Goal: Task Accomplishment & Management: Use online tool/utility

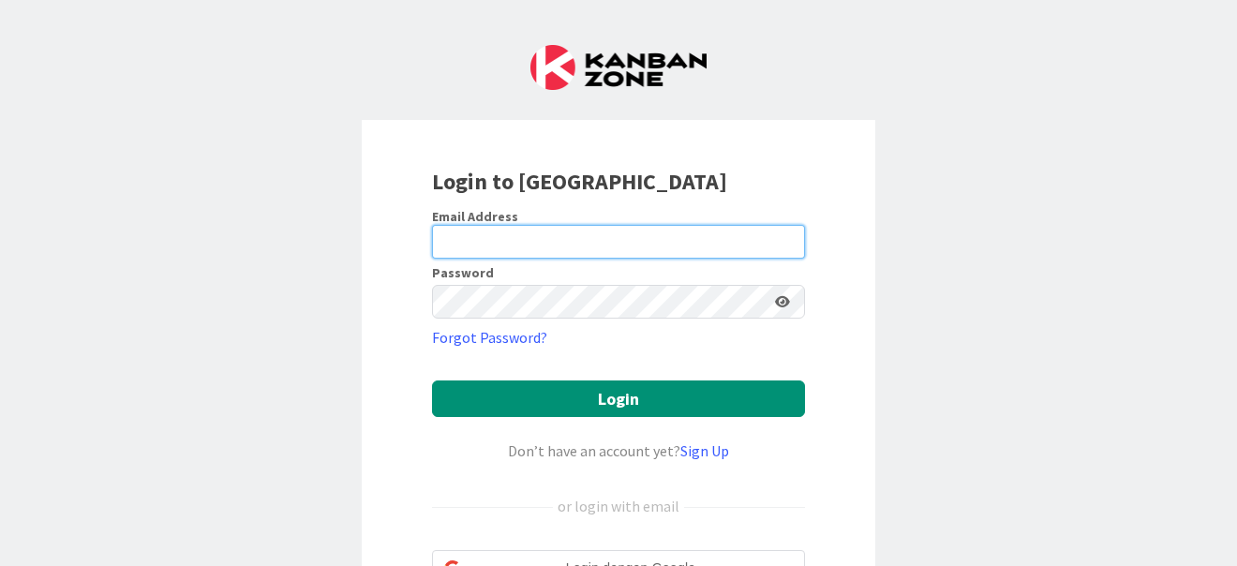
click at [533, 241] on input "email" at bounding box center [618, 242] width 373 height 34
type input "[EMAIL_ADDRESS][DOMAIN_NAME]"
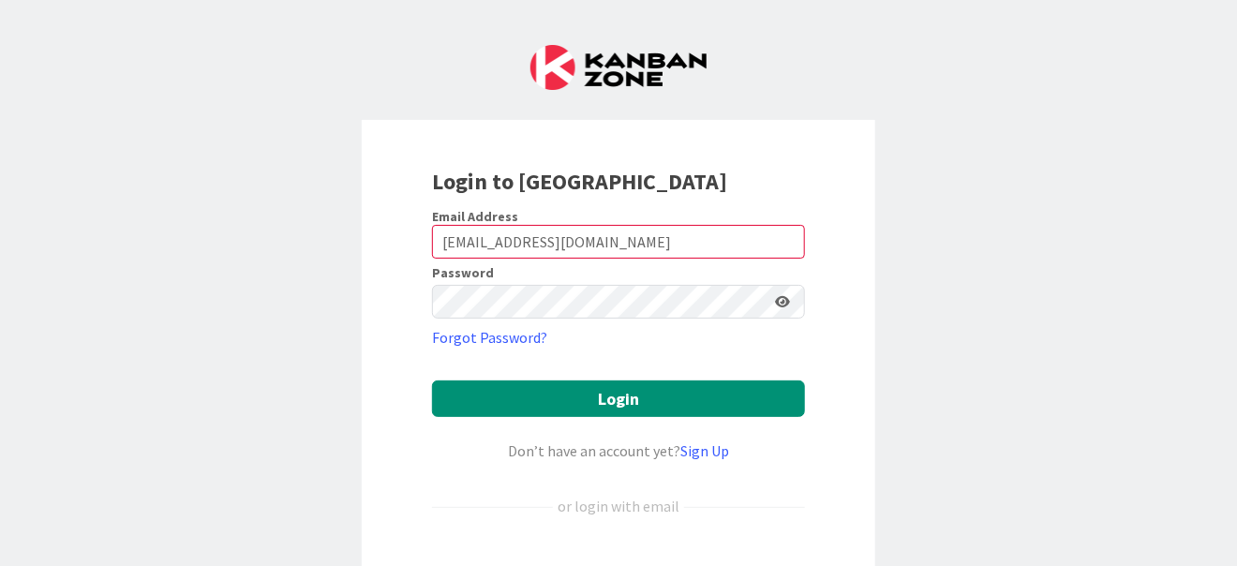
click at [779, 302] on icon at bounding box center [782, 301] width 15 height 13
click at [778, 302] on icon at bounding box center [782, 301] width 15 height 13
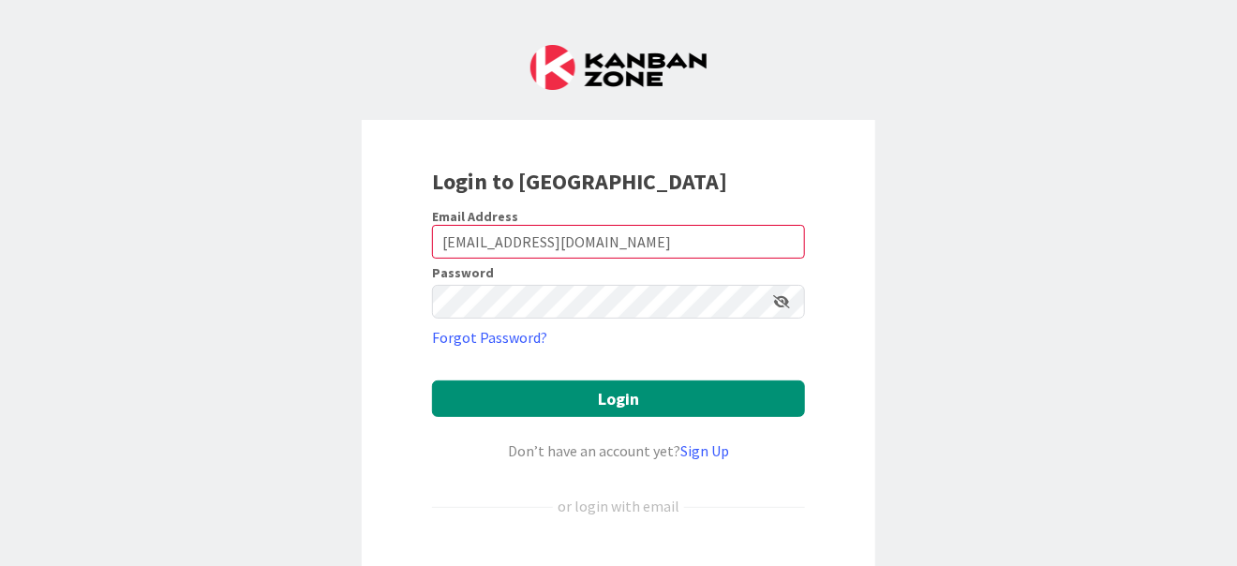
click at [778, 302] on icon at bounding box center [781, 301] width 17 height 13
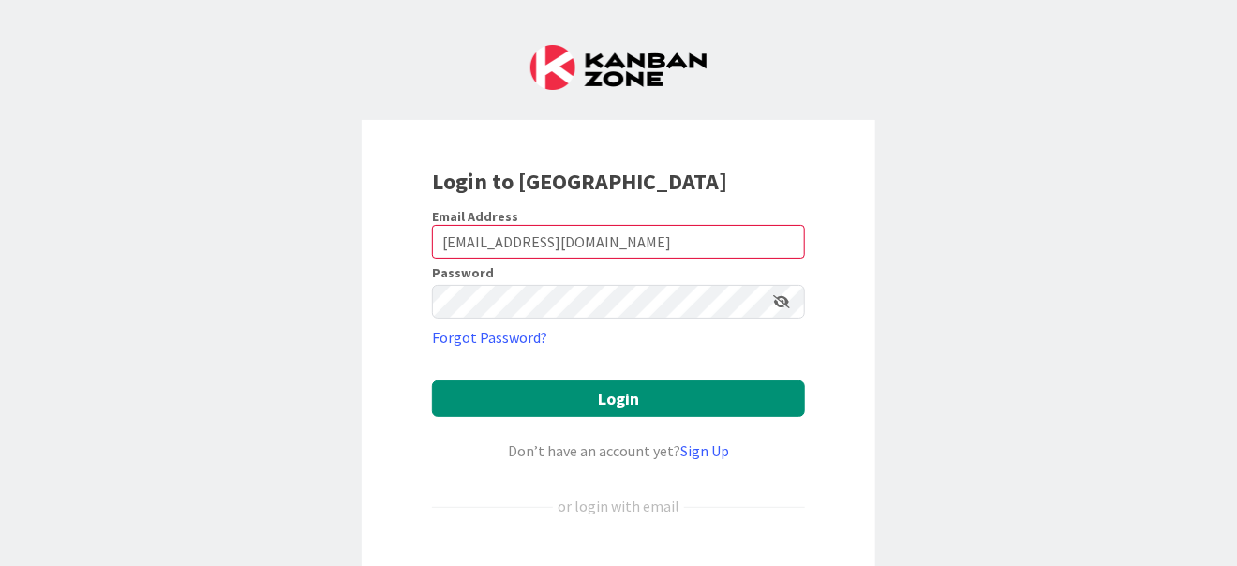
click at [778, 302] on icon at bounding box center [781, 301] width 17 height 13
click at [778, 302] on icon at bounding box center [782, 301] width 15 height 13
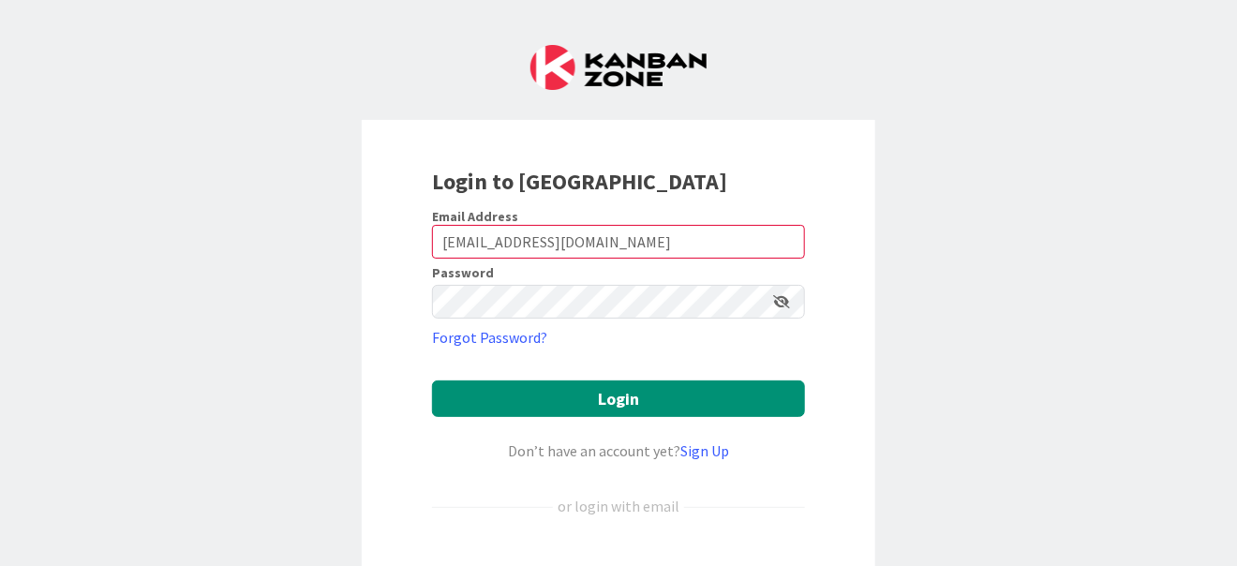
click at [778, 302] on icon at bounding box center [781, 301] width 17 height 13
click at [702, 454] on link "Sign Up" at bounding box center [704, 450] width 49 height 19
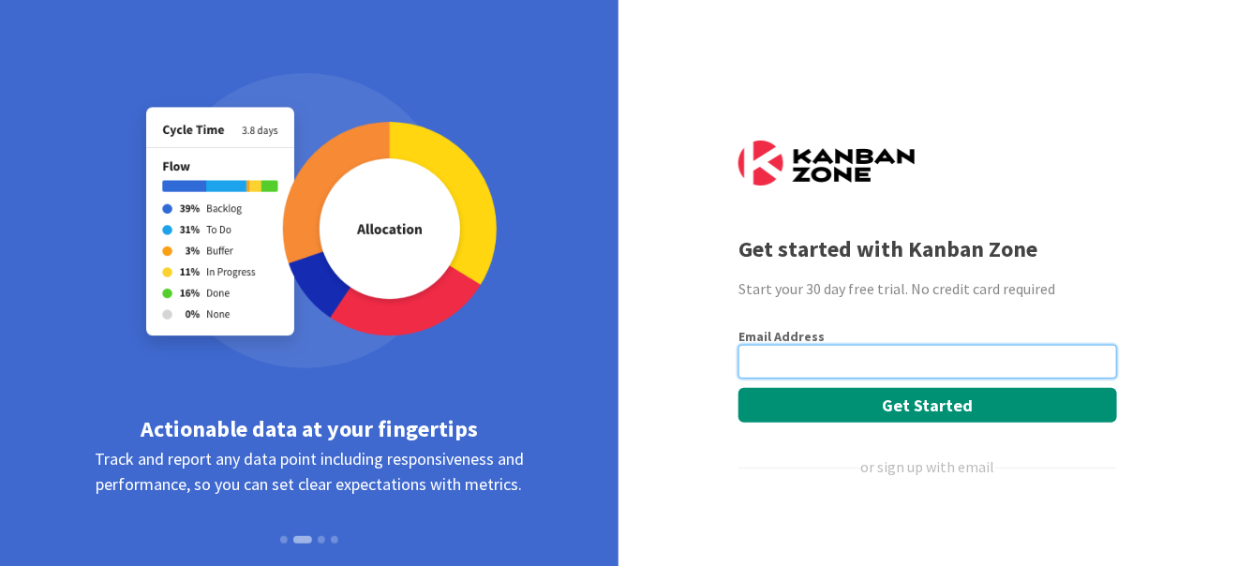
scroll to position [101, 0]
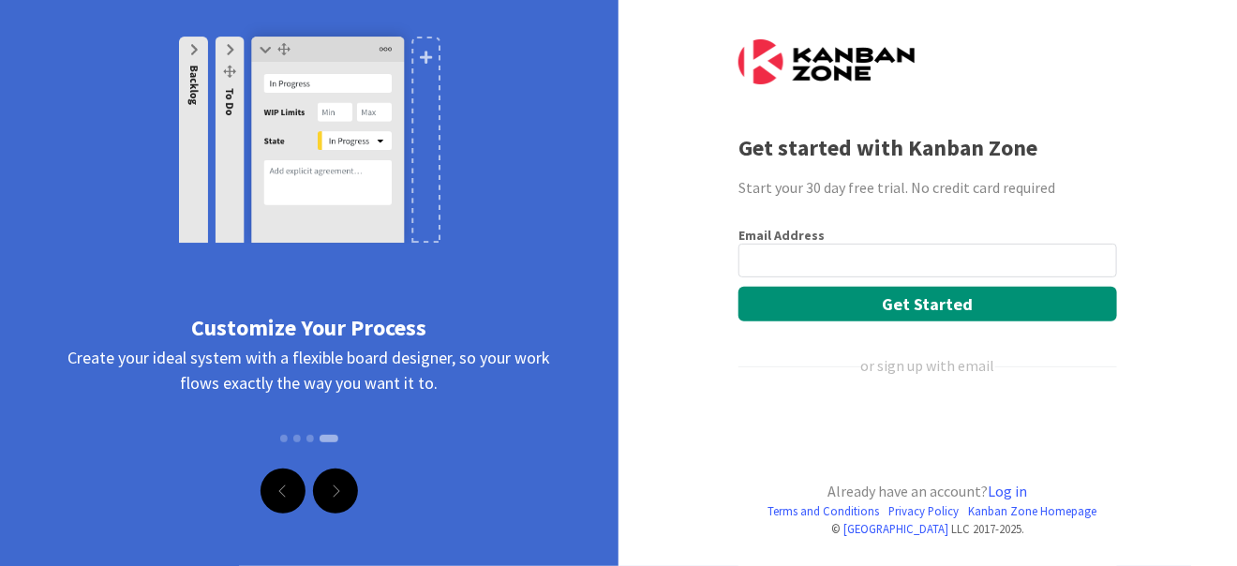
click at [921, 429] on div "Login dengan Google. Dibuka di tab baru" at bounding box center [925, 428] width 375 height 41
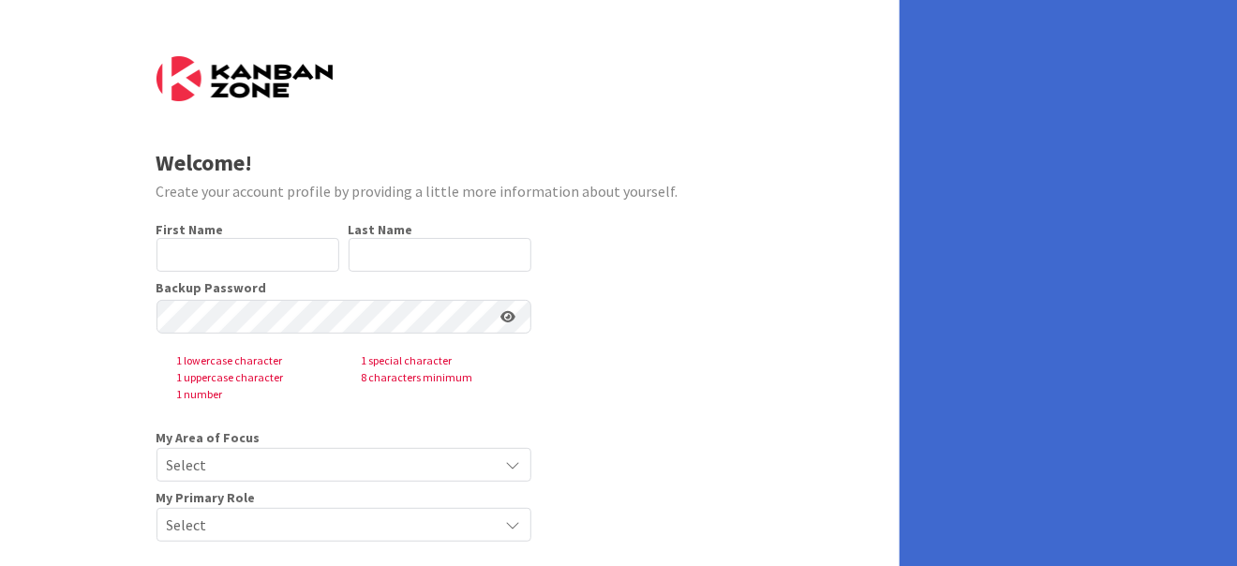
type input "[PERSON_NAME]"
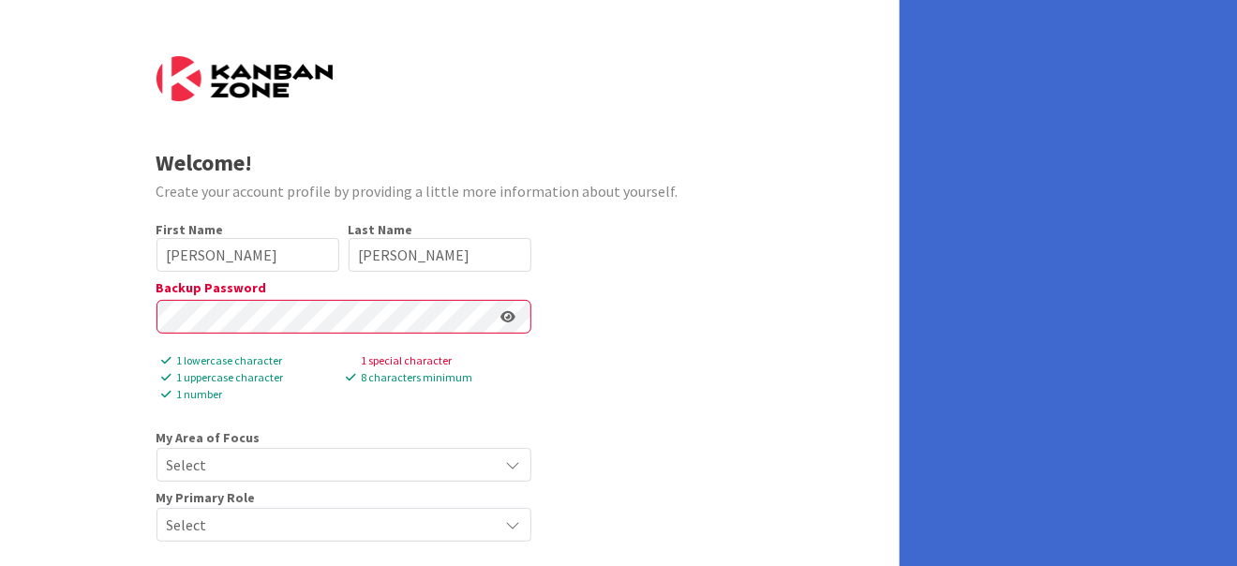
click at [511, 317] on icon at bounding box center [508, 316] width 15 height 13
click at [511, 316] on icon at bounding box center [507, 316] width 17 height 13
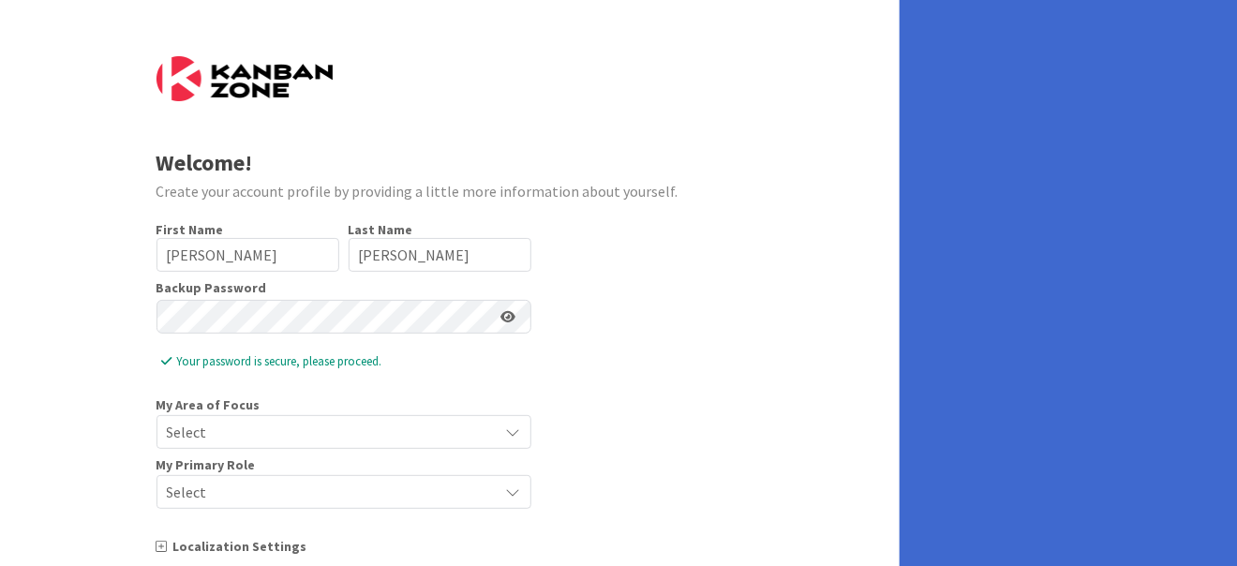
click at [510, 319] on icon at bounding box center [508, 316] width 15 height 13
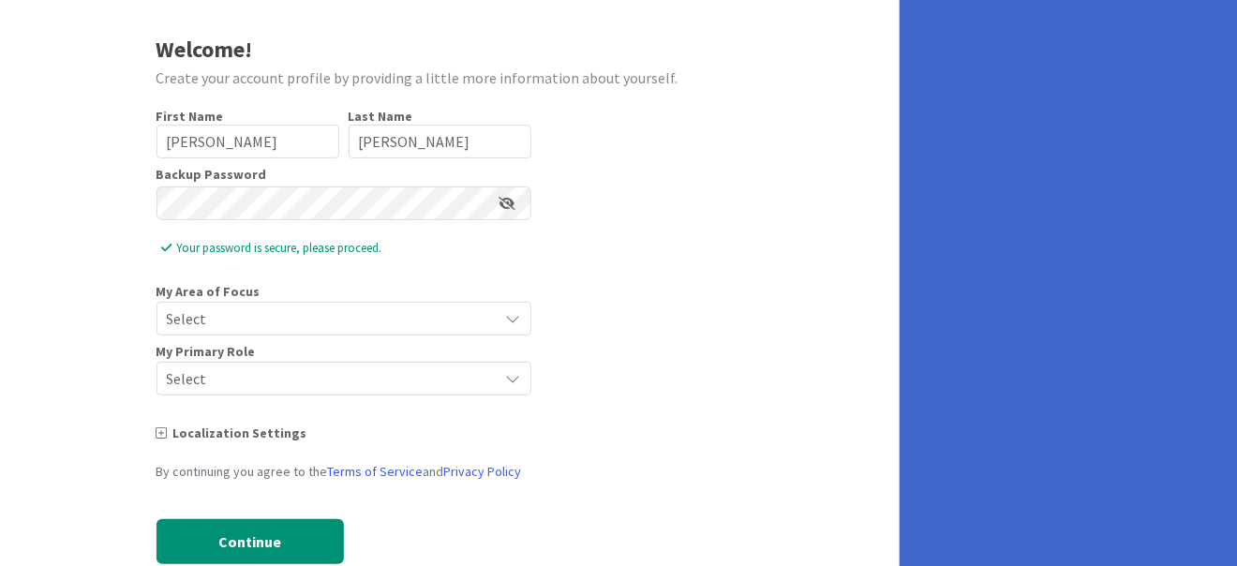
click at [514, 319] on icon at bounding box center [513, 318] width 15 height 15
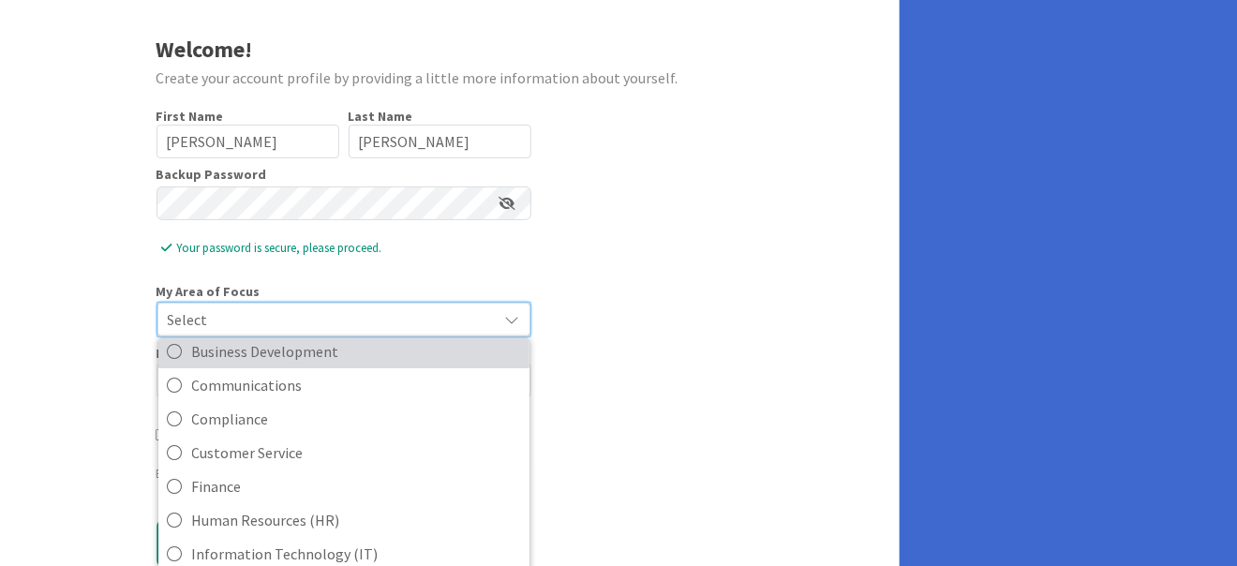
click at [404, 357] on span "Business Development" at bounding box center [356, 351] width 328 height 28
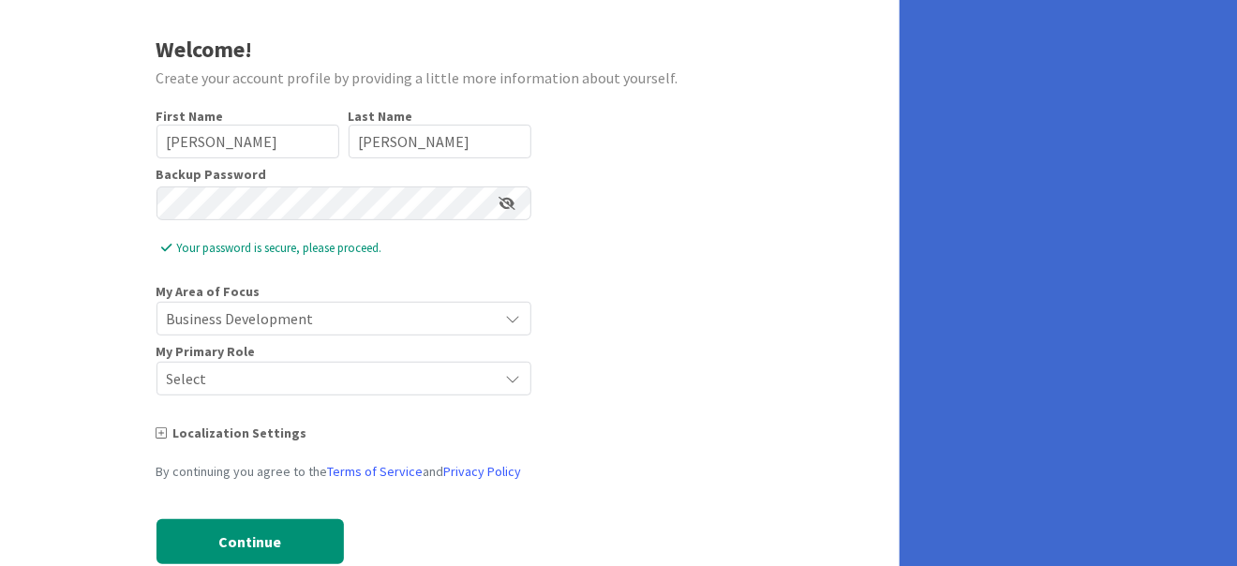
click at [513, 380] on icon at bounding box center [513, 378] width 15 height 15
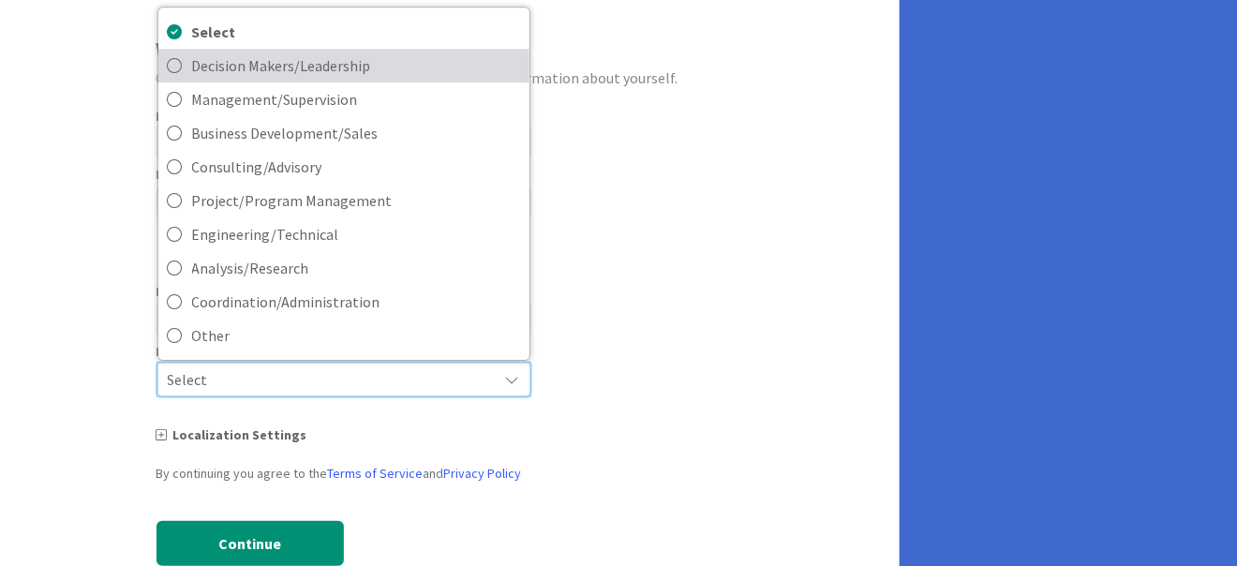
click at [178, 62] on icon at bounding box center [175, 66] width 15 height 28
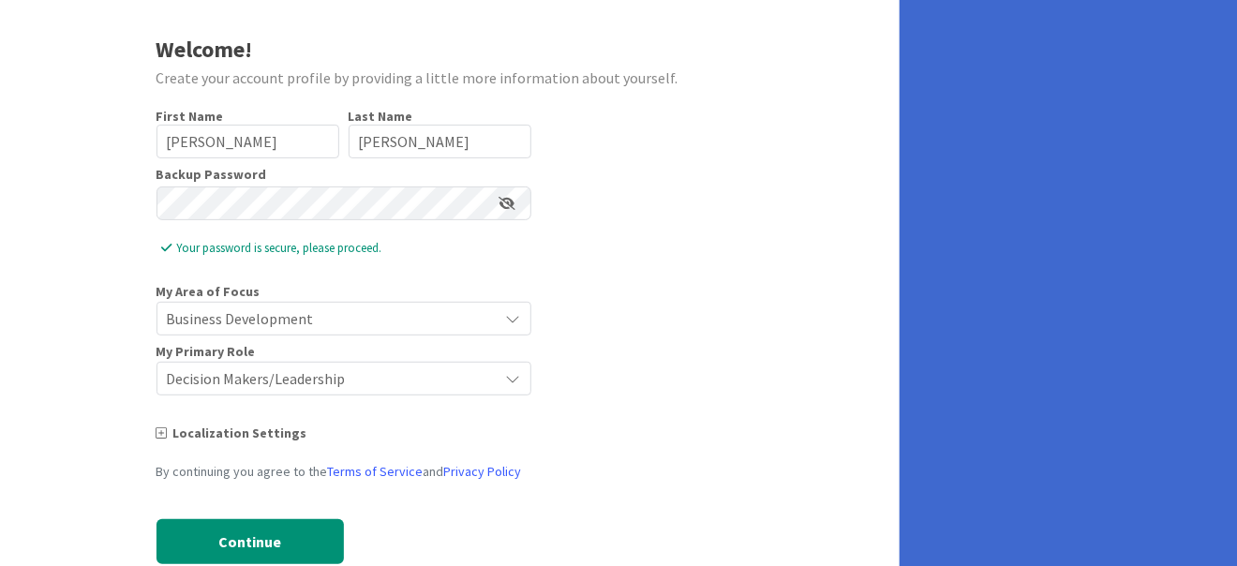
click at [511, 379] on icon at bounding box center [513, 378] width 15 height 15
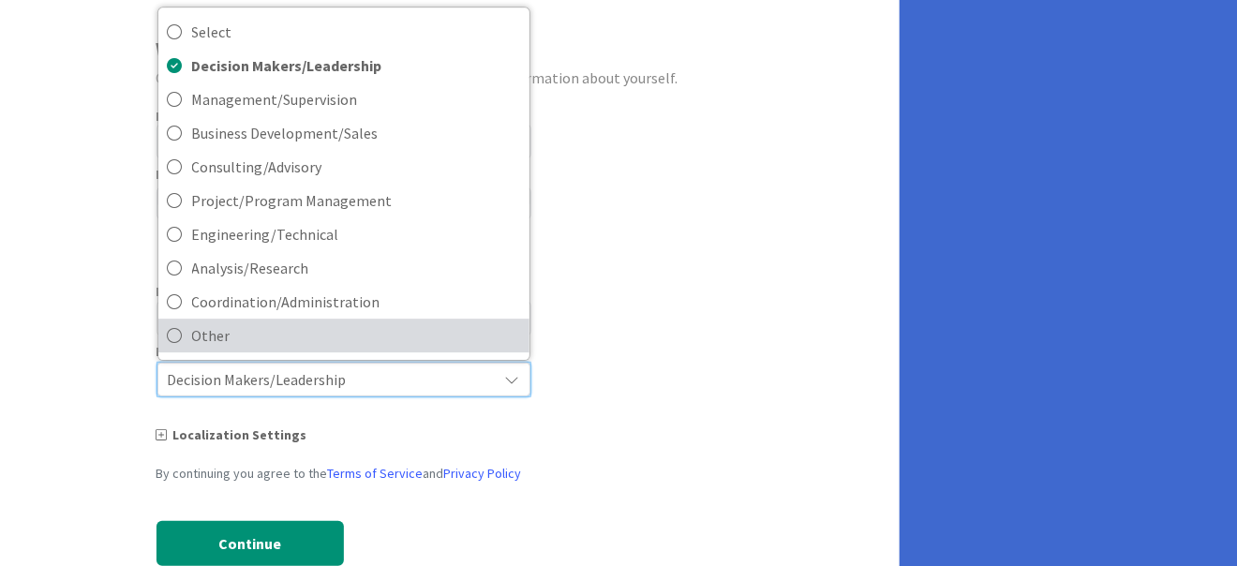
click at [175, 335] on icon at bounding box center [175, 335] width 15 height 28
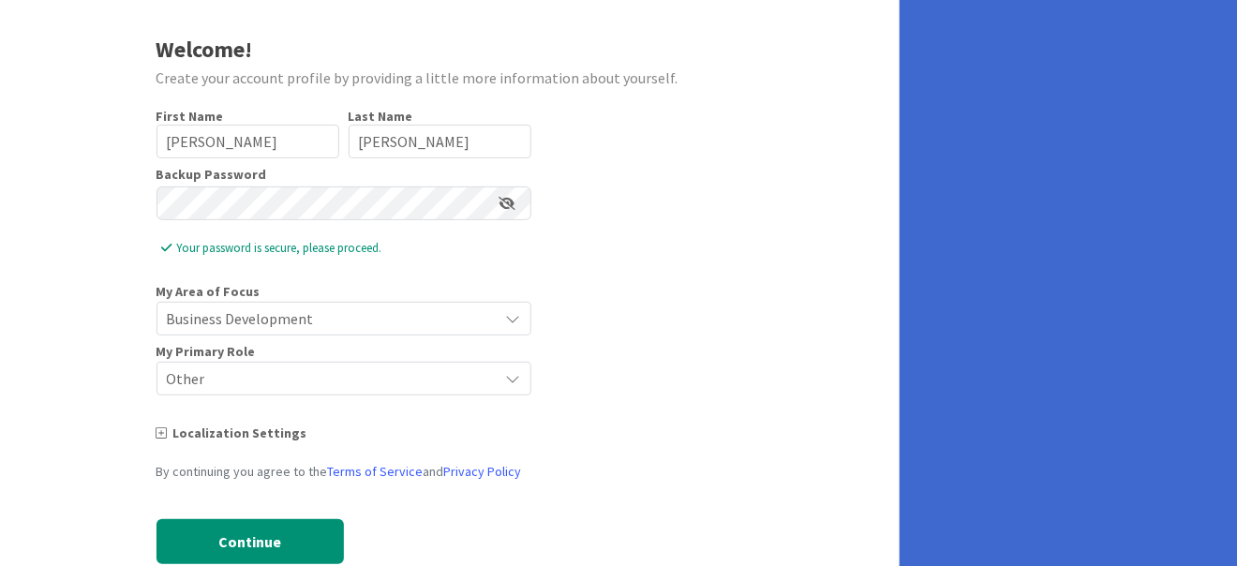
click at [356, 325] on span "Business Development" at bounding box center [328, 318] width 322 height 26
click at [505, 318] on div "Business Development" at bounding box center [343, 319] width 375 height 34
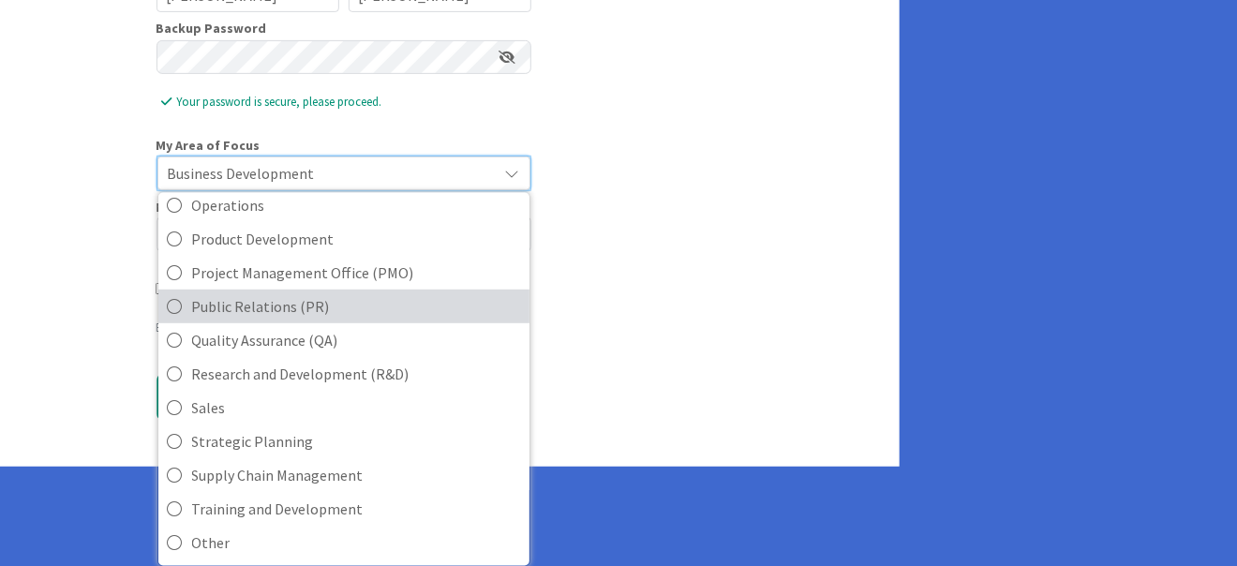
scroll to position [303, 0]
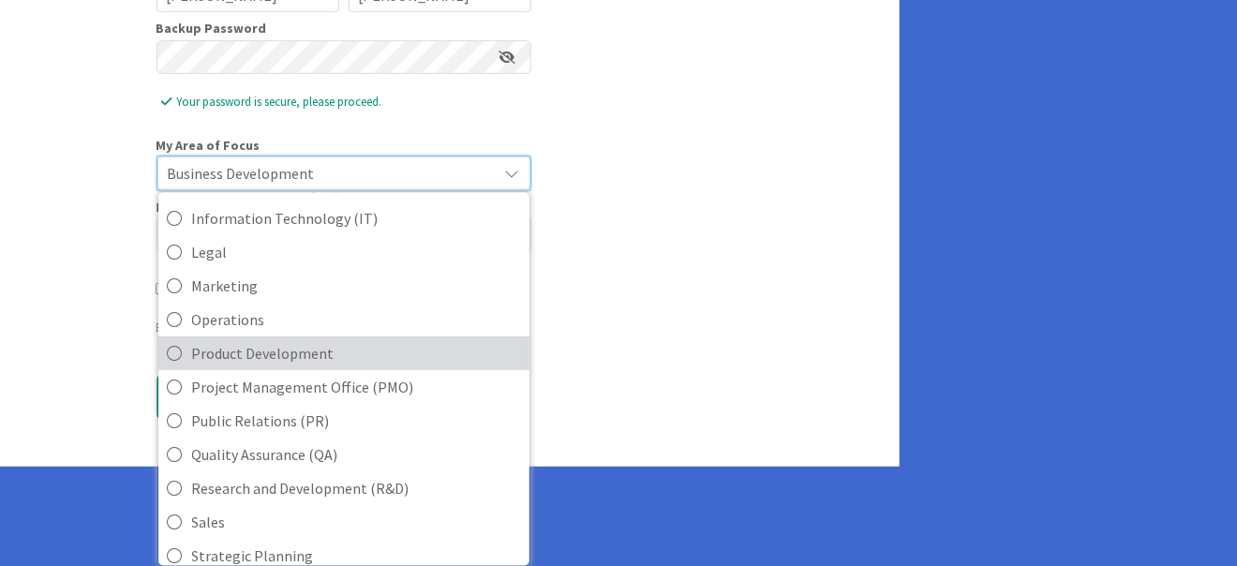
click at [281, 355] on span "Product Development" at bounding box center [356, 353] width 328 height 28
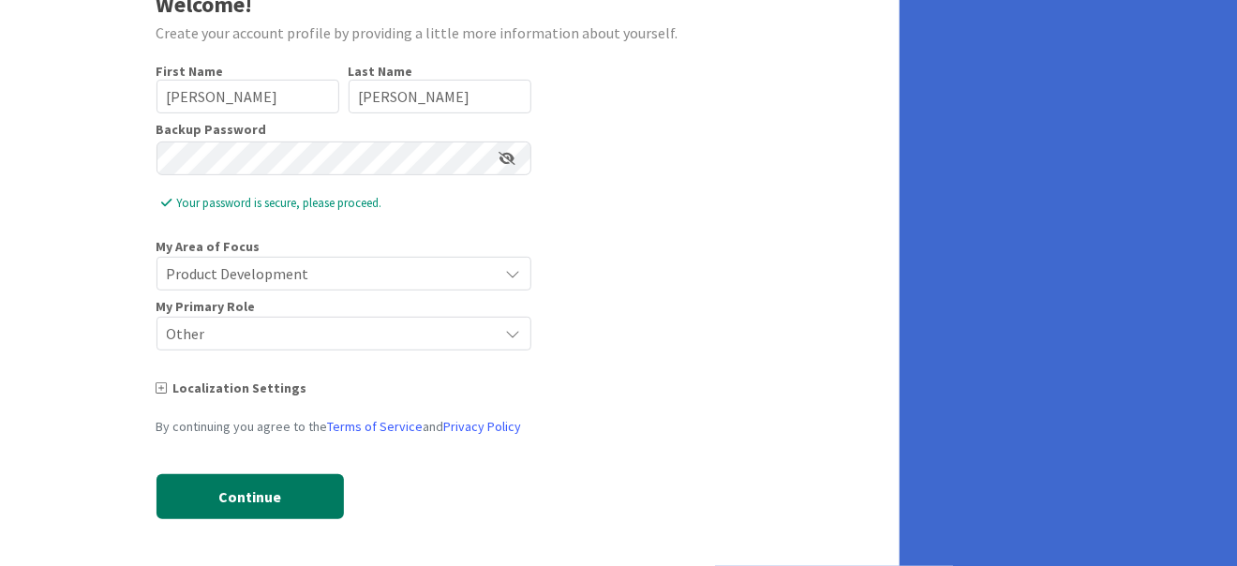
click at [286, 493] on button "Continue" at bounding box center [249, 496] width 187 height 45
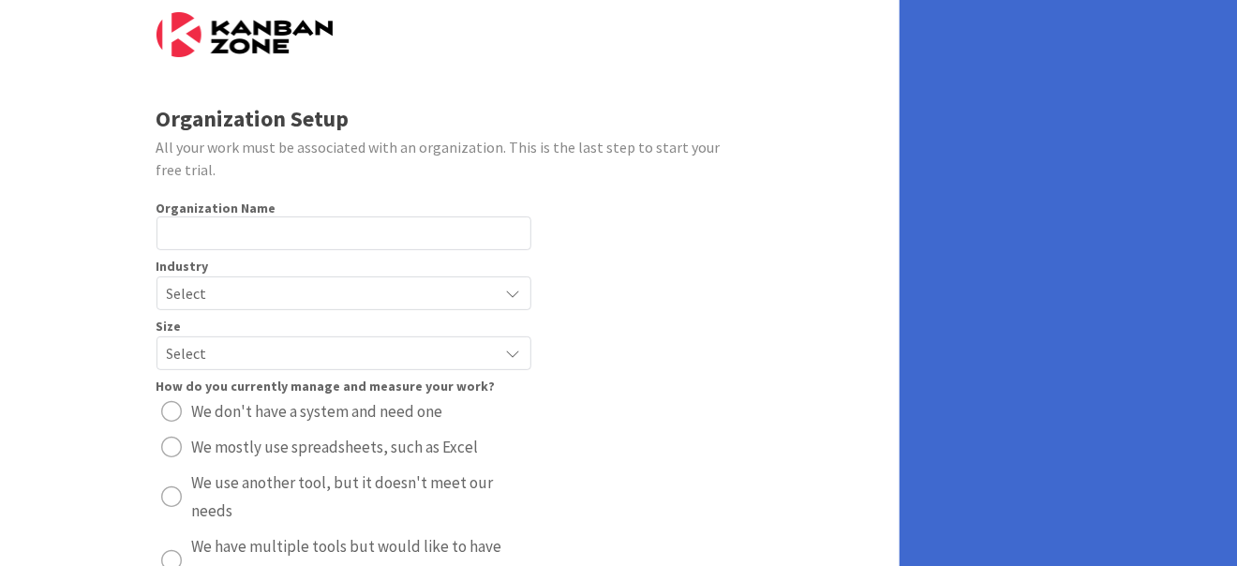
scroll to position [0, 0]
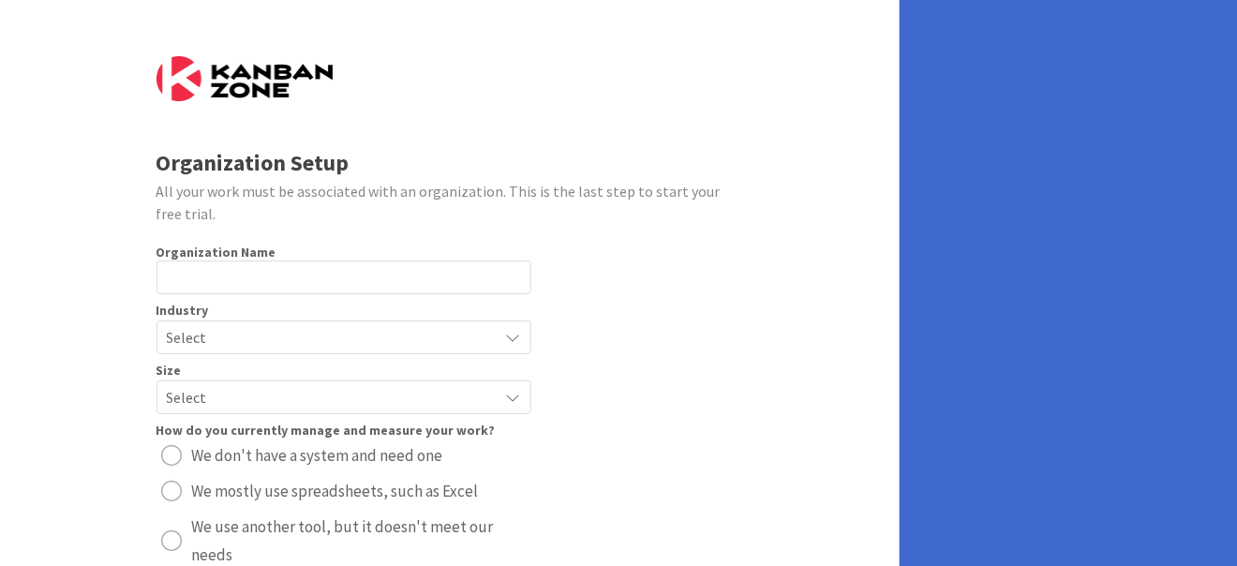
click at [510, 340] on icon at bounding box center [513, 337] width 15 height 15
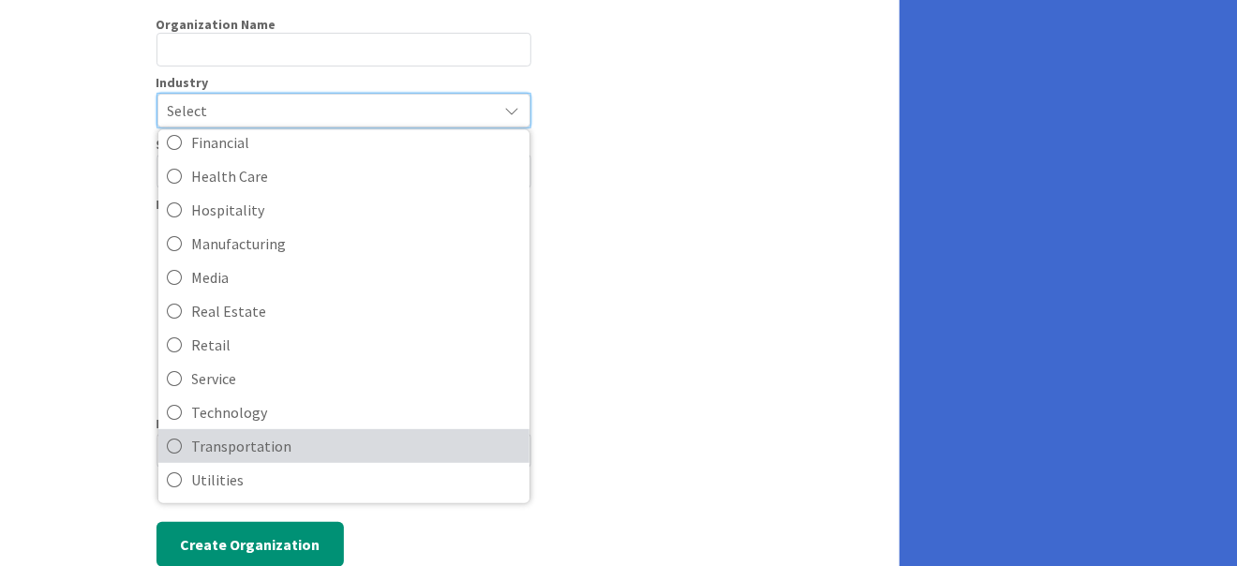
scroll to position [246, 0]
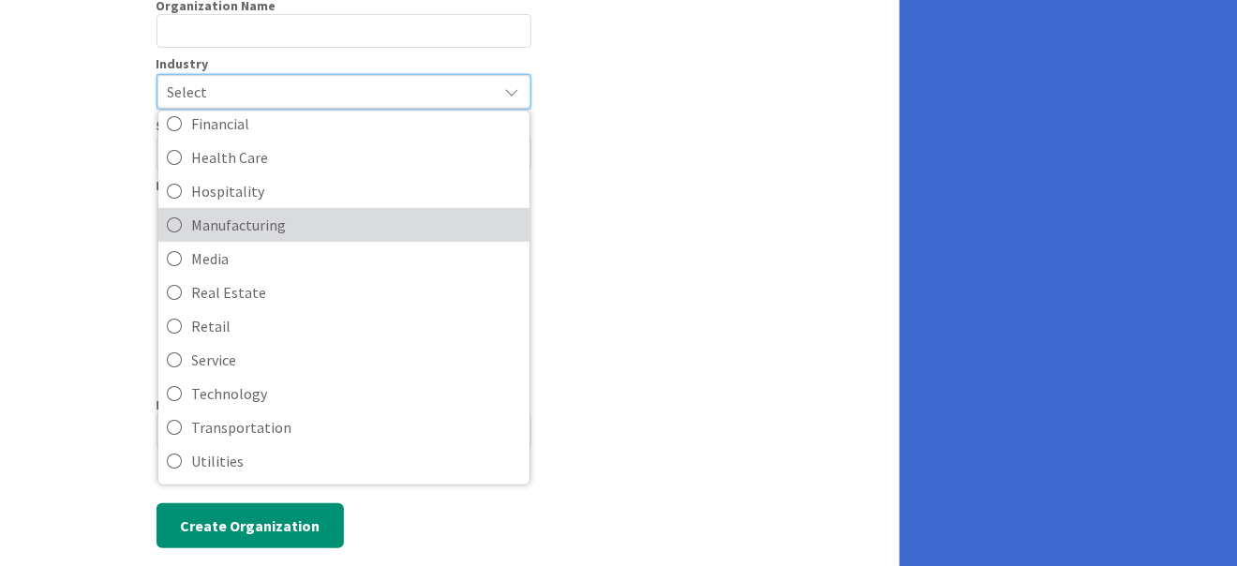
click at [223, 217] on span "Manufacturing" at bounding box center [356, 224] width 328 height 28
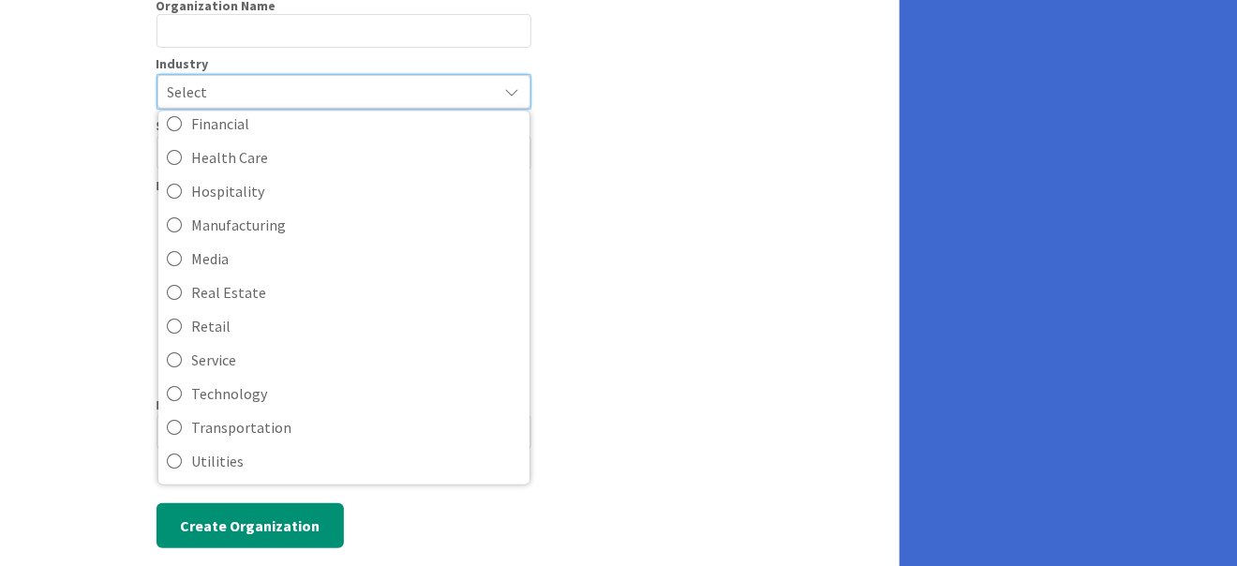
scroll to position [245, 0]
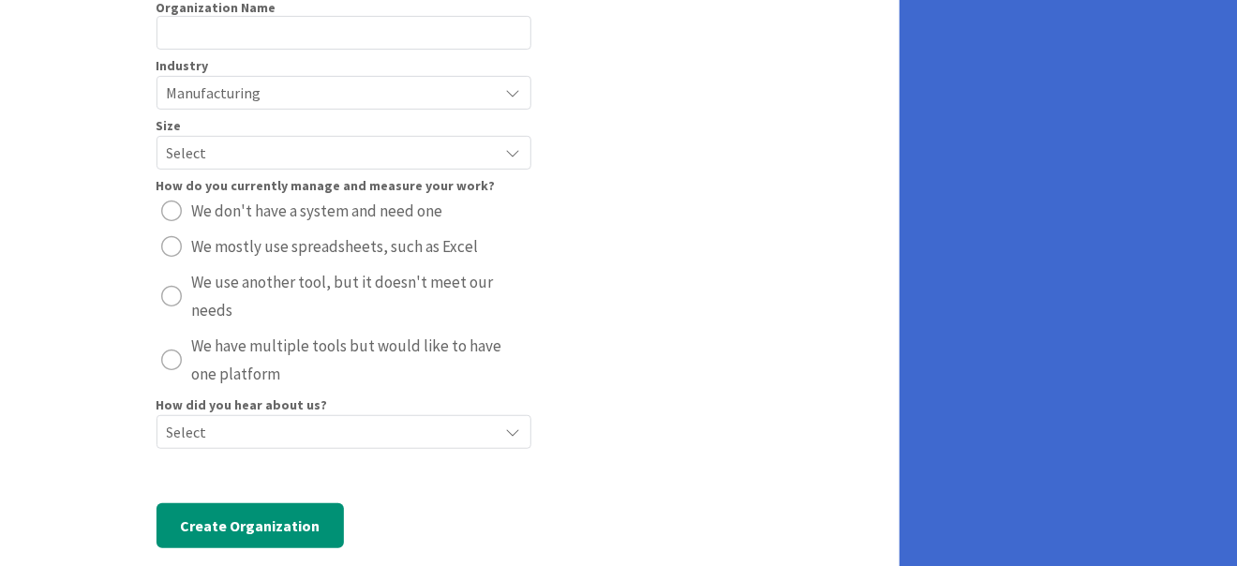
click at [511, 150] on icon at bounding box center [513, 152] width 15 height 15
click at [517, 154] on icon at bounding box center [513, 152] width 15 height 15
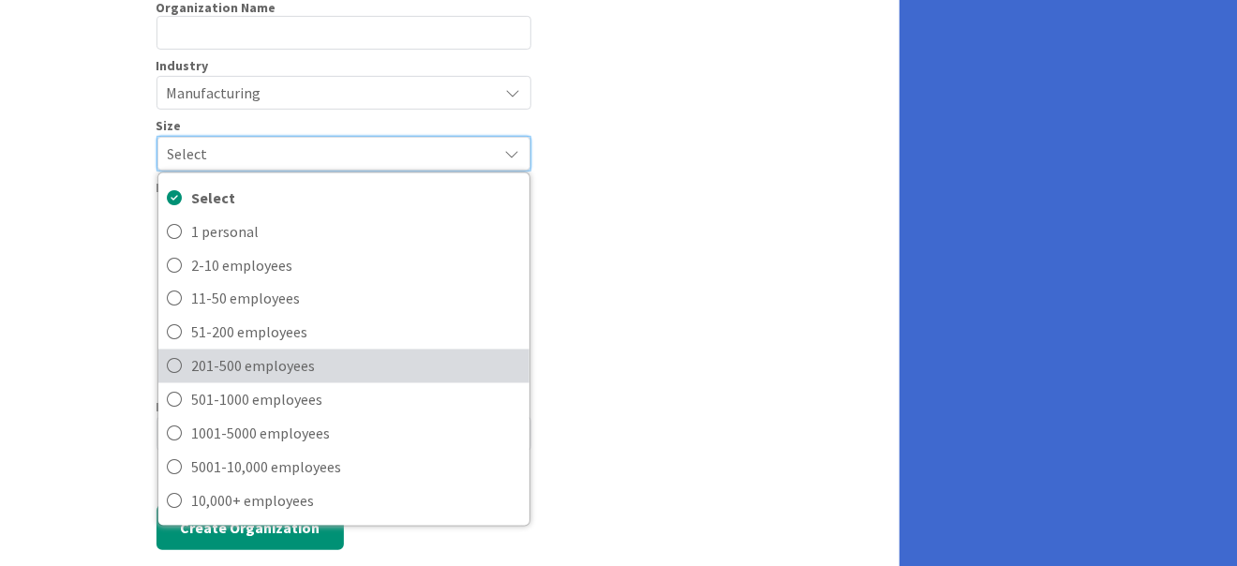
click at [302, 373] on span "201-500 employees" at bounding box center [356, 365] width 328 height 28
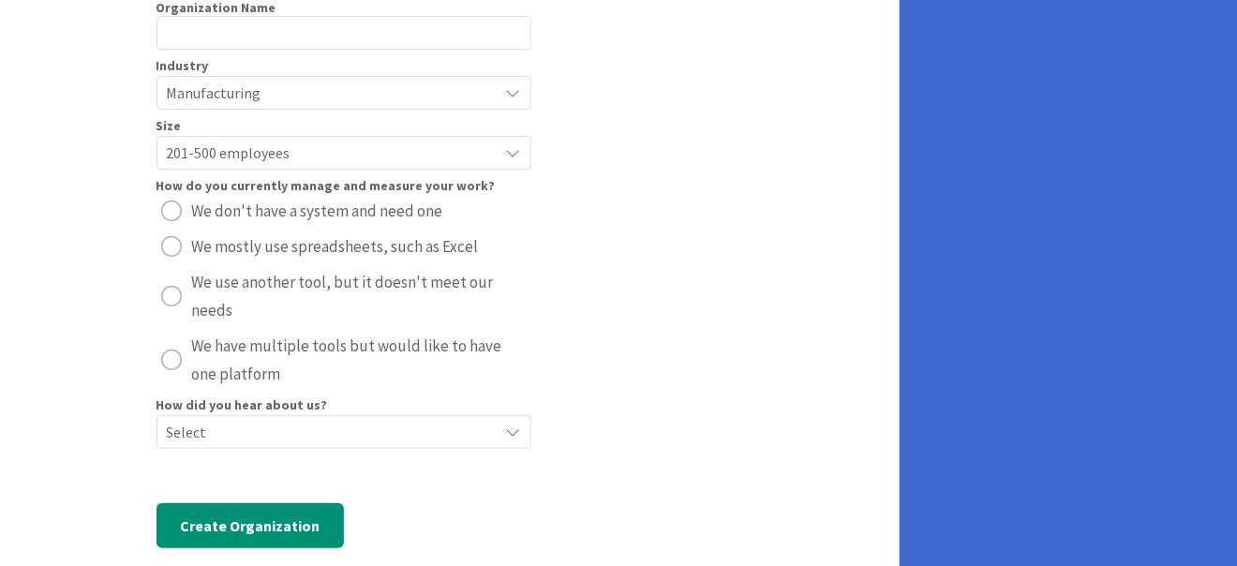
click at [182, 249] on button "We mostly use spreadsheets, such as Excel" at bounding box center [343, 246] width 375 height 30
click at [516, 424] on icon at bounding box center [513, 431] width 15 height 15
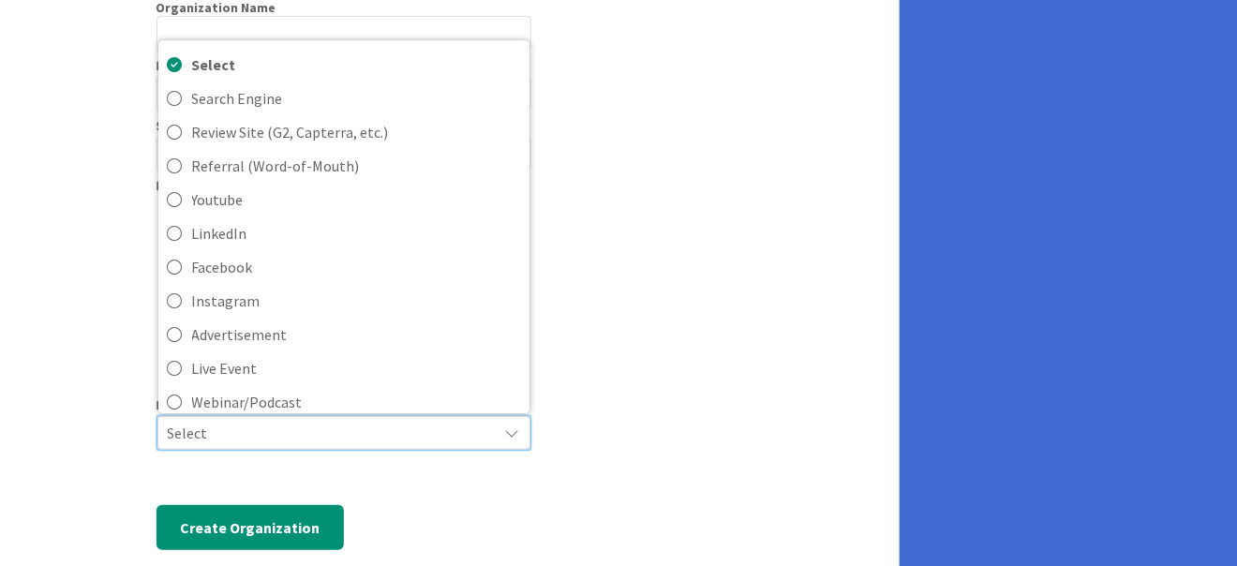
click at [516, 425] on icon at bounding box center [512, 432] width 15 height 15
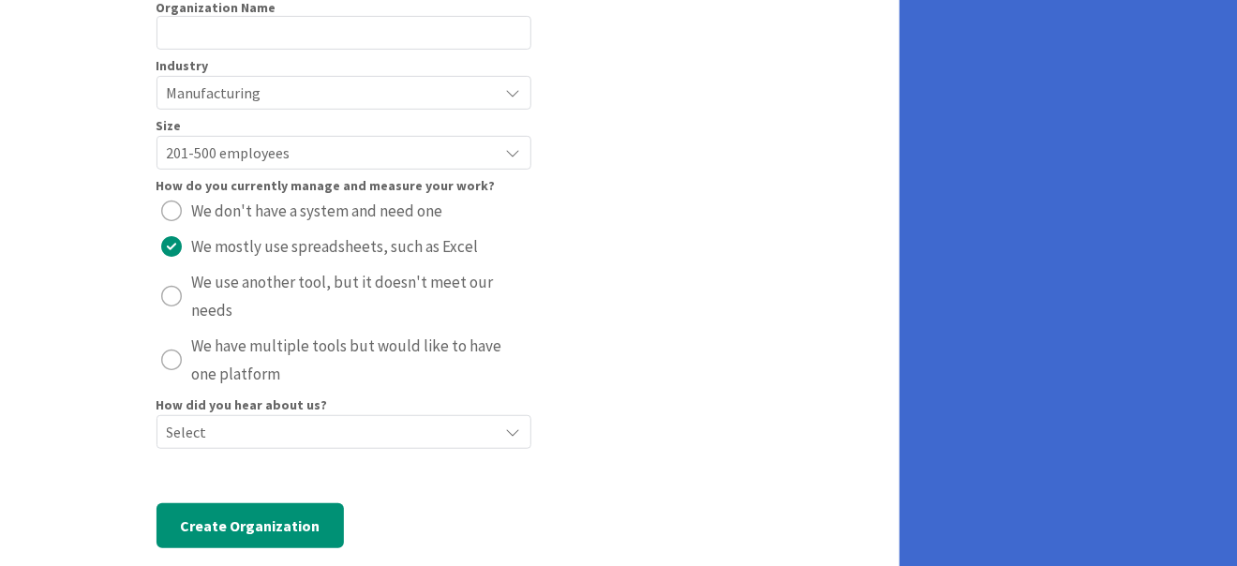
click at [516, 424] on icon at bounding box center [513, 431] width 15 height 15
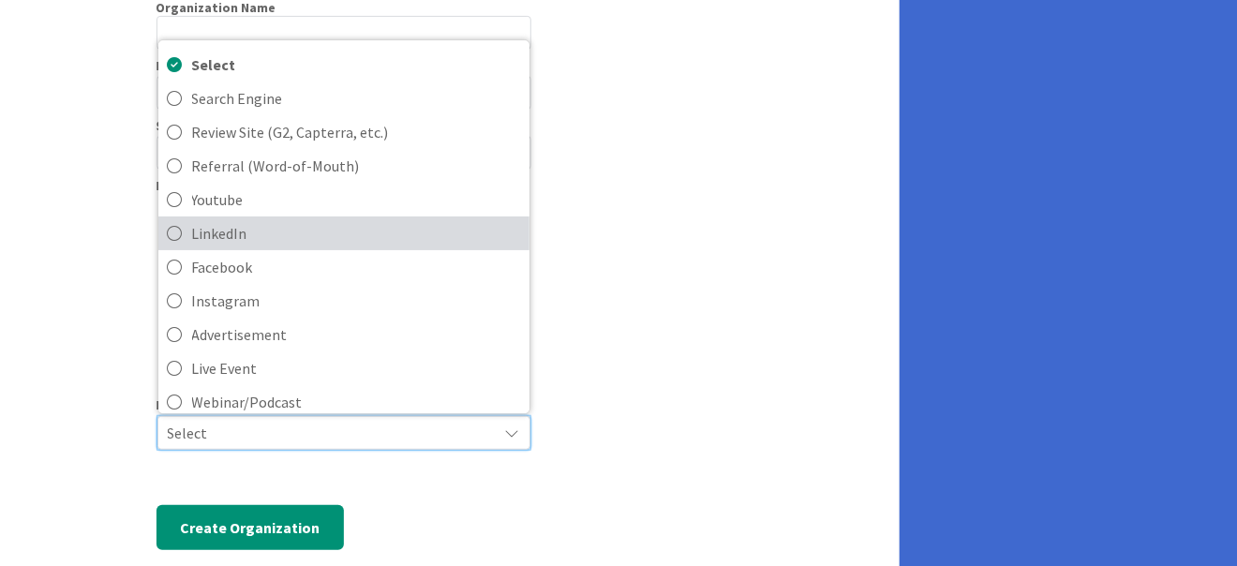
click at [416, 219] on span "LinkedIn" at bounding box center [356, 233] width 328 height 28
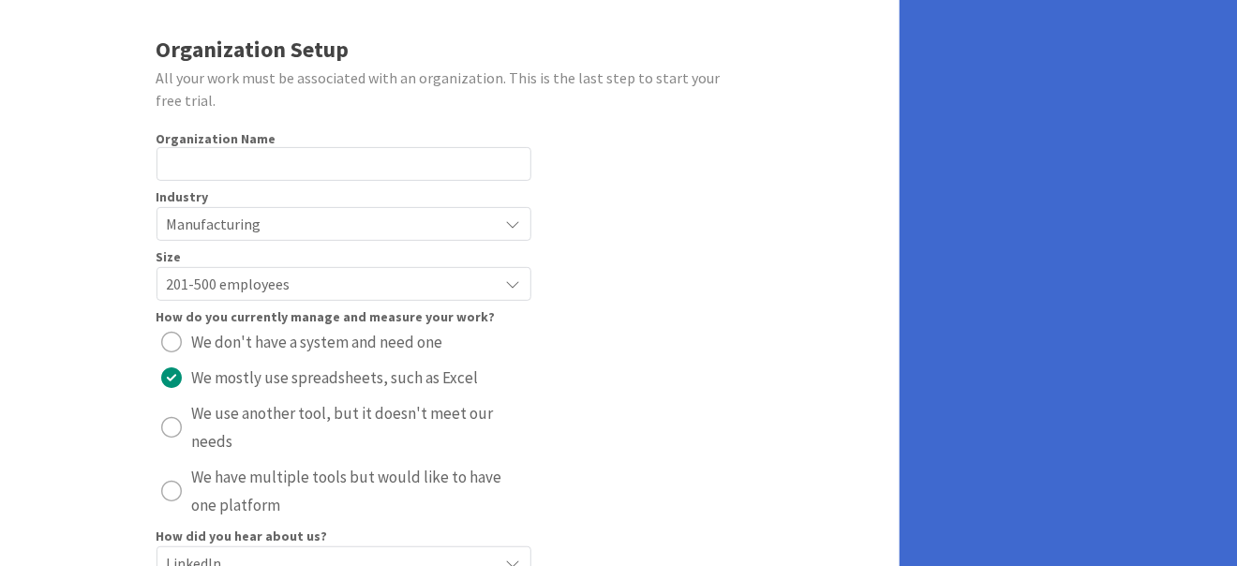
scroll to position [0, 0]
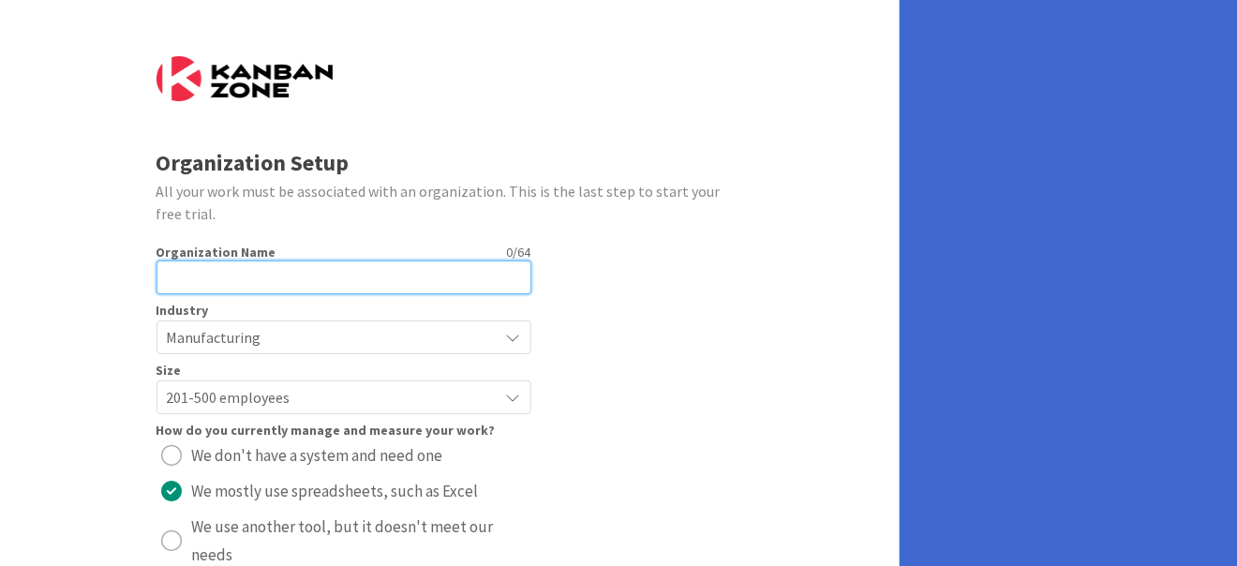
click at [272, 280] on input "text" at bounding box center [343, 277] width 375 height 34
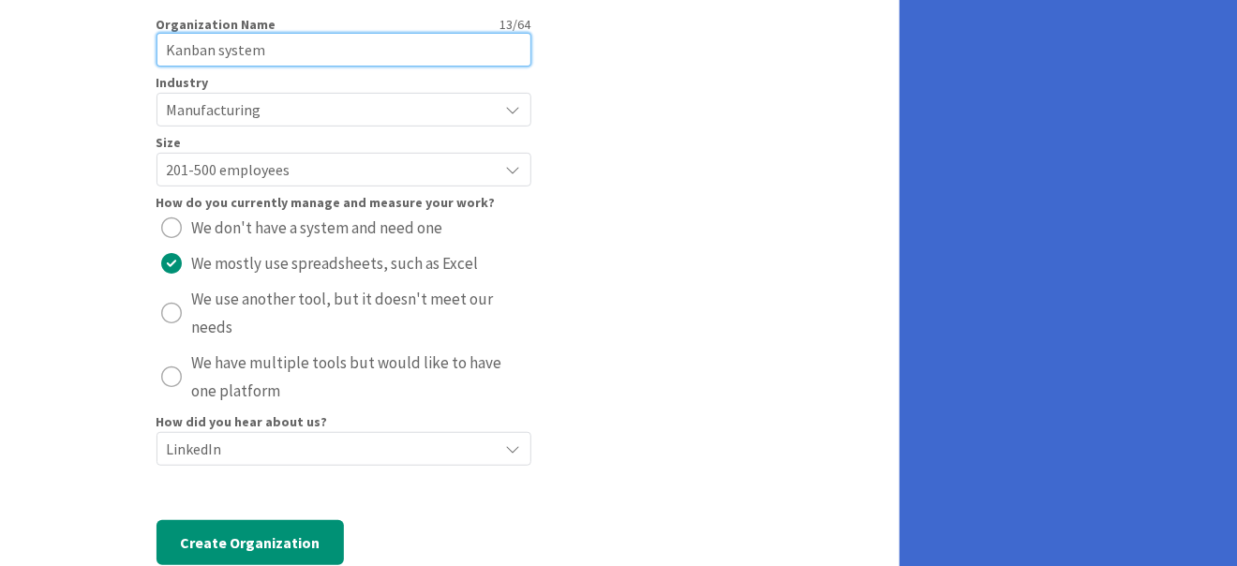
scroll to position [245, 0]
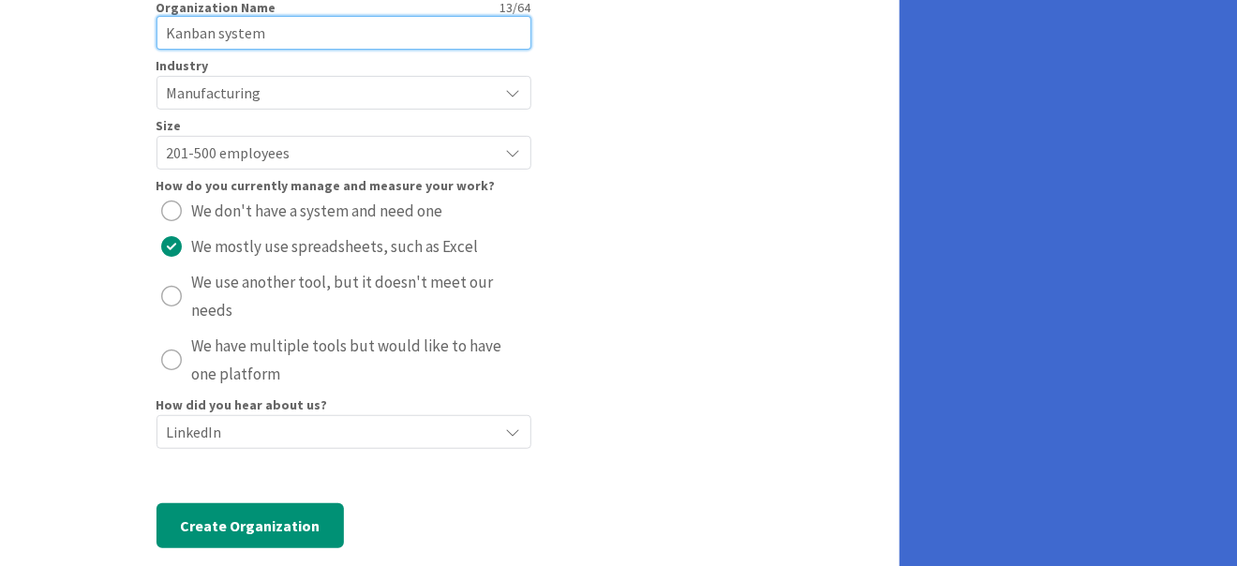
type input "Kanban system"
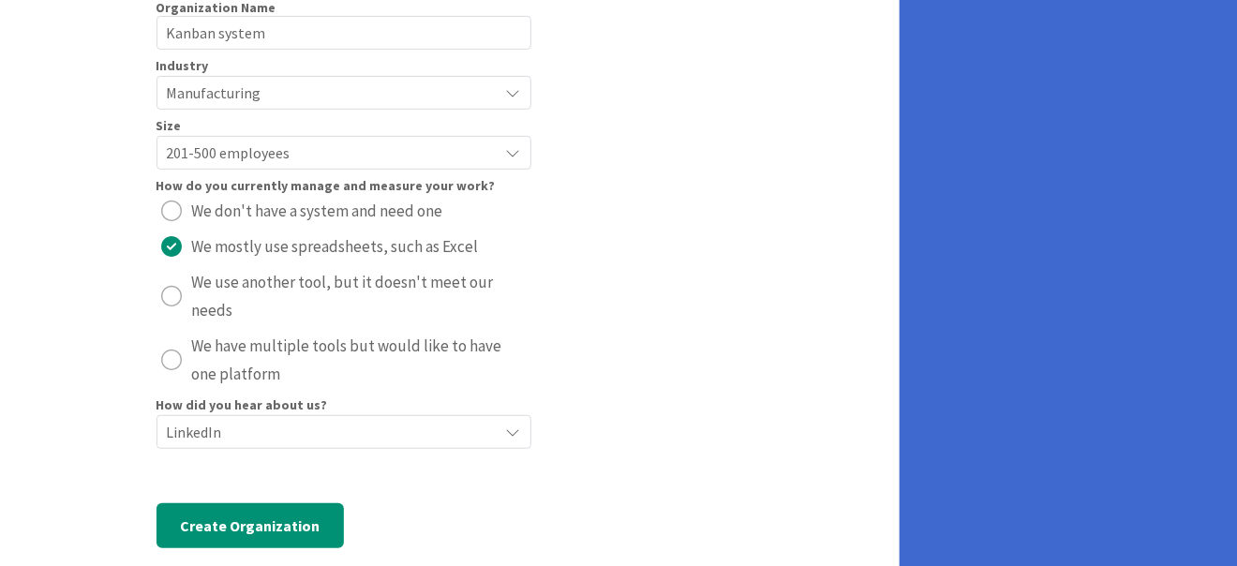
click at [516, 424] on icon at bounding box center [513, 431] width 15 height 15
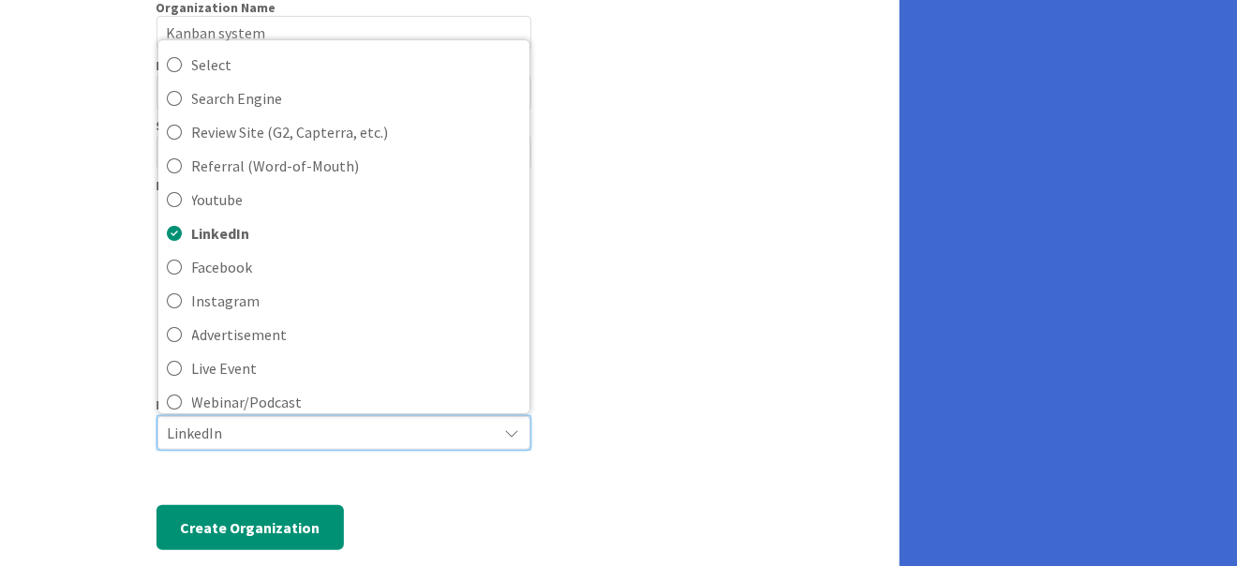
click at [516, 425] on icon at bounding box center [512, 432] width 15 height 15
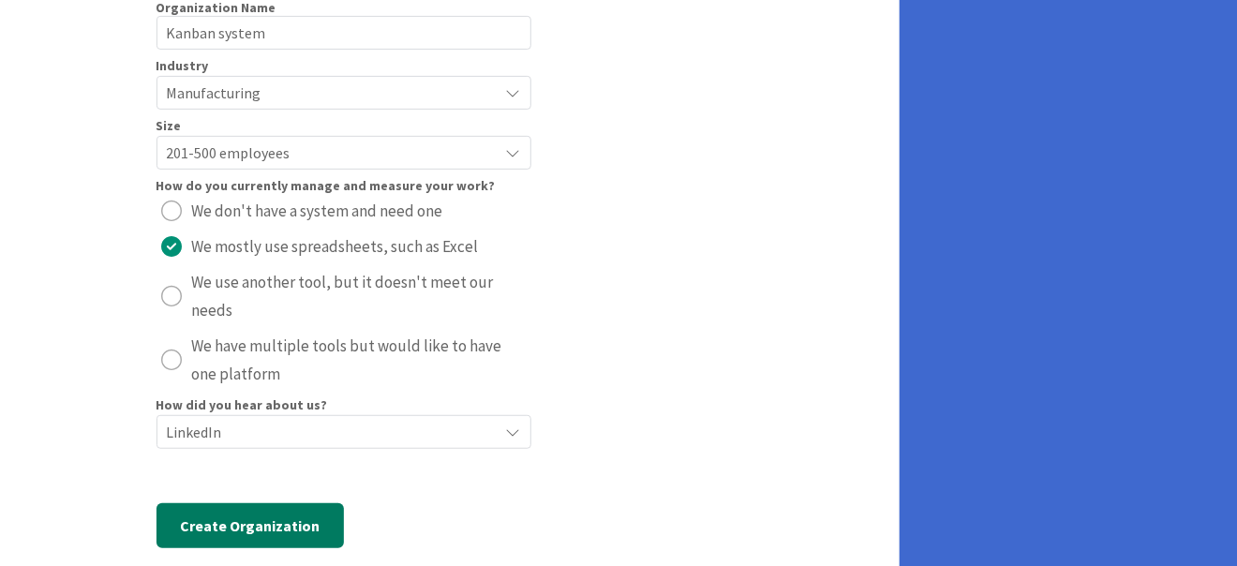
click at [275, 503] on button "Create Organization" at bounding box center [249, 525] width 187 height 45
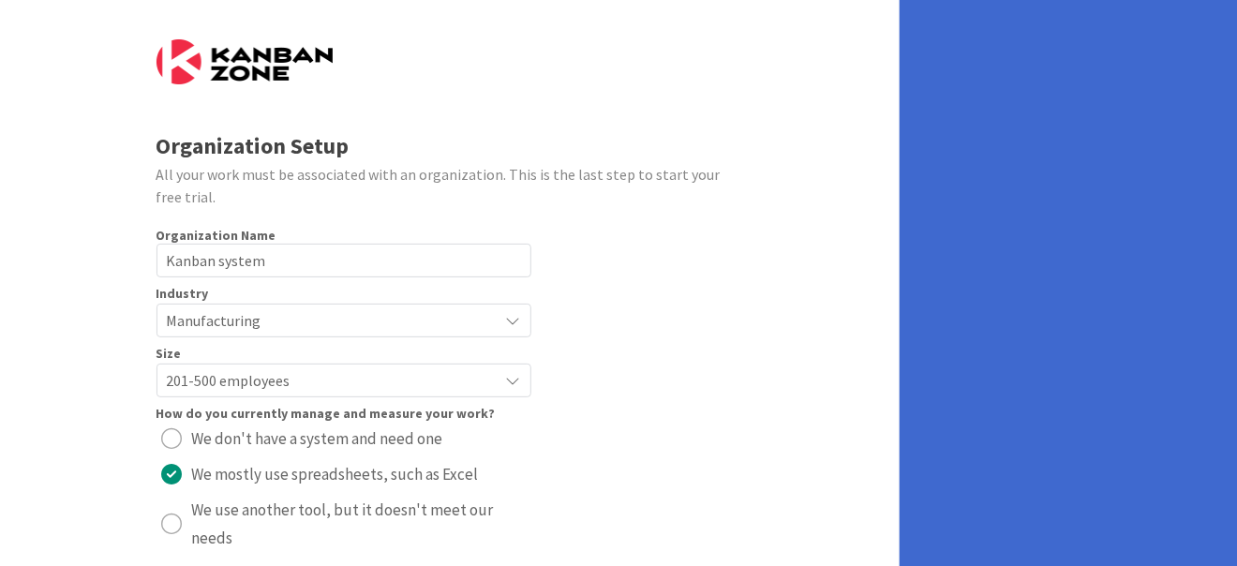
scroll to position [0, 0]
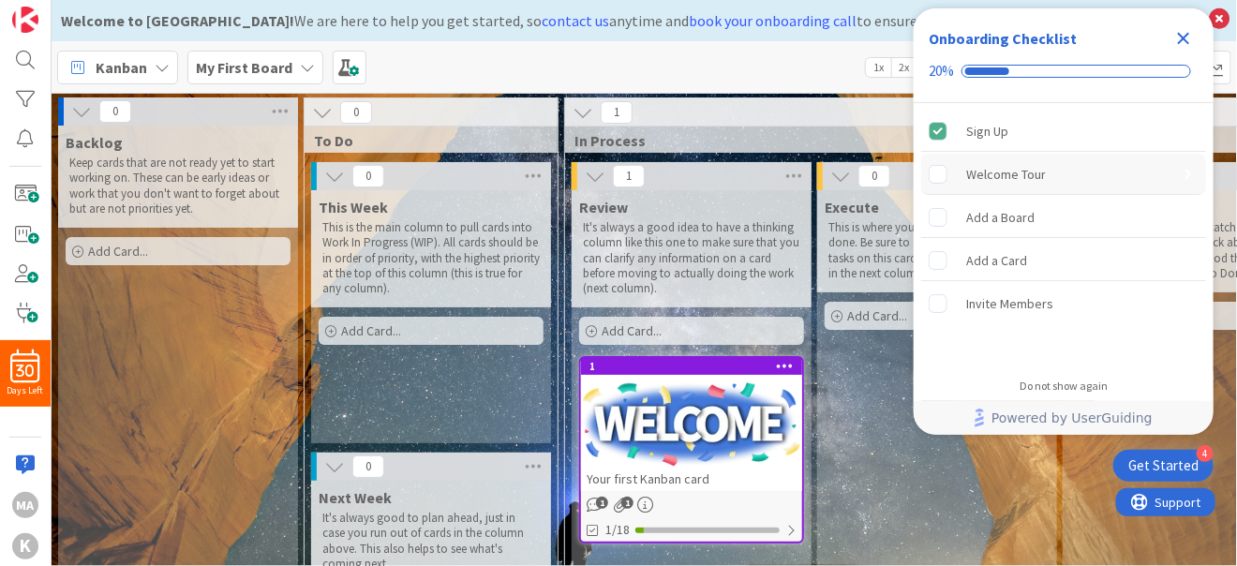
click at [943, 177] on rect "Welcome Tour is incomplete." at bounding box center [938, 174] width 18 height 18
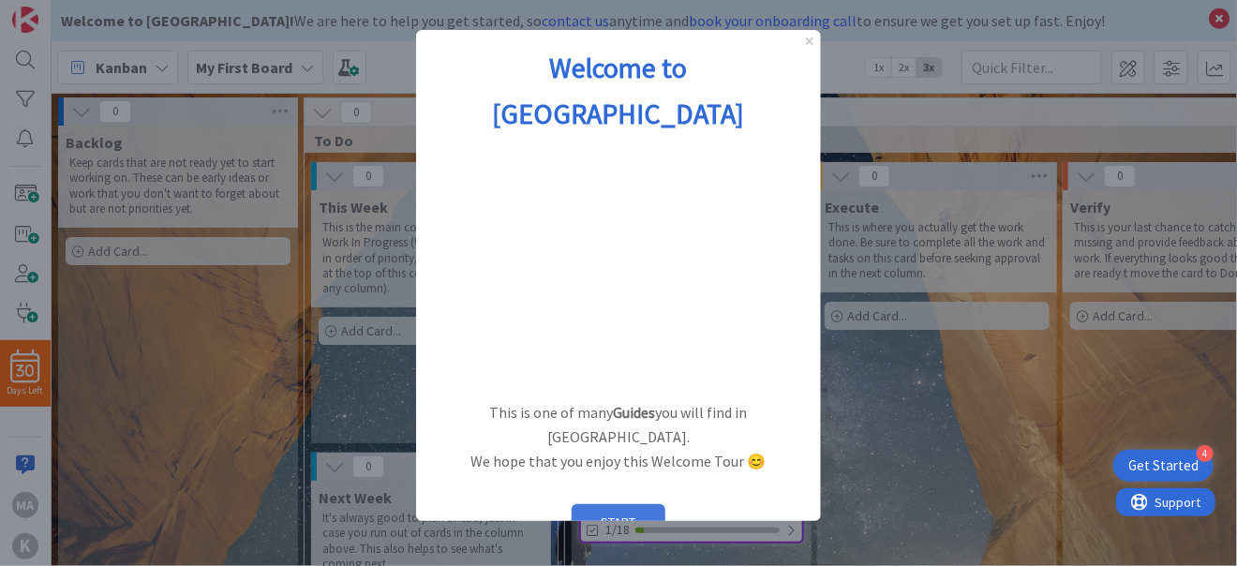
click at [623, 503] on button "START" at bounding box center [618, 521] width 94 height 36
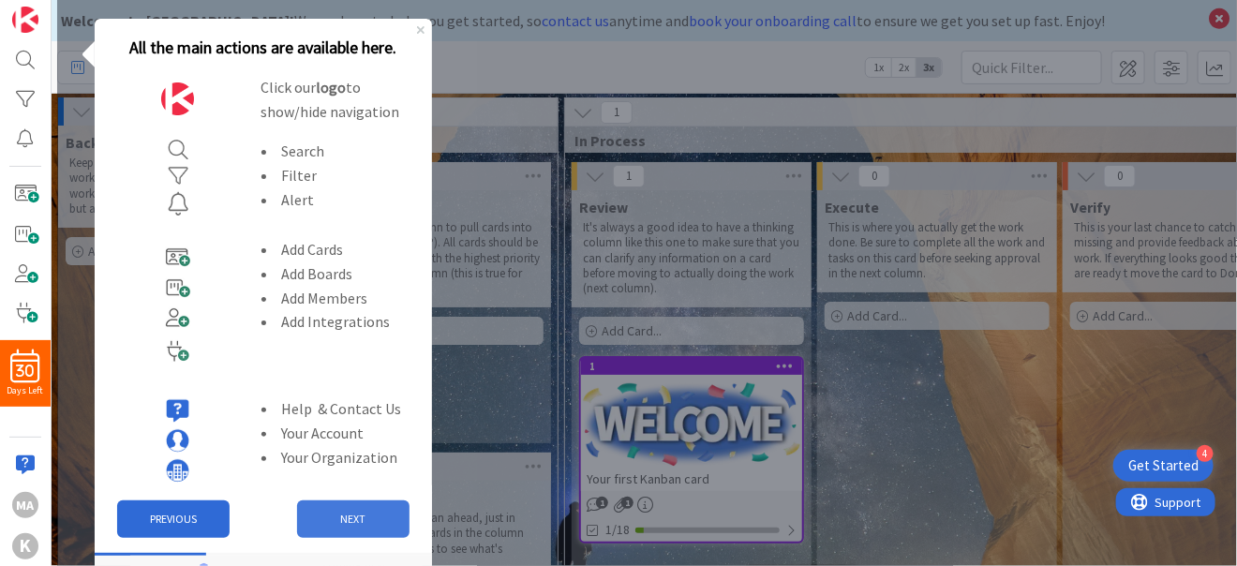
click at [383, 517] on button "NEXT" at bounding box center [352, 518] width 112 height 37
click at [384, 517] on p "It's always good to plan ahead, just in case you run out of cards in the column…" at bounding box center [430, 541] width 217 height 61
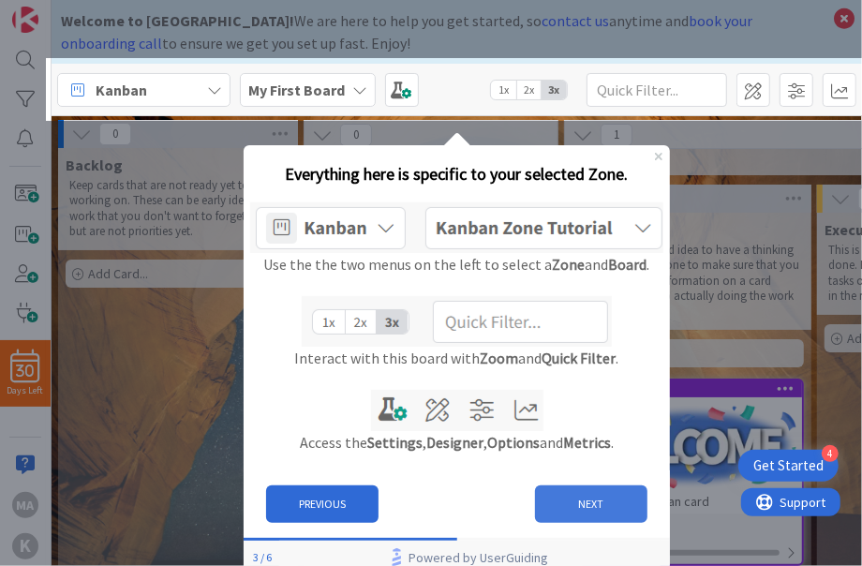
click at [618, 509] on button "NEXT" at bounding box center [591, 502] width 112 height 37
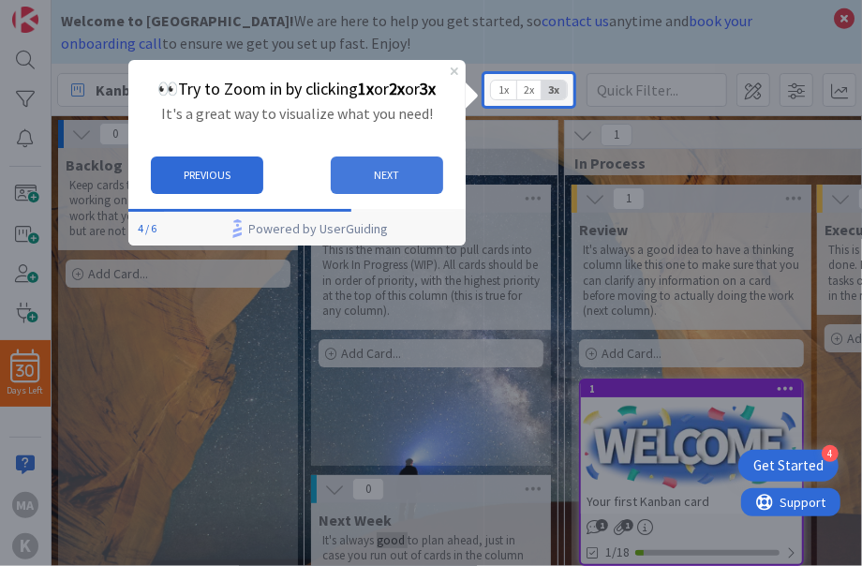
click at [412, 165] on button "NEXT" at bounding box center [387, 174] width 112 height 37
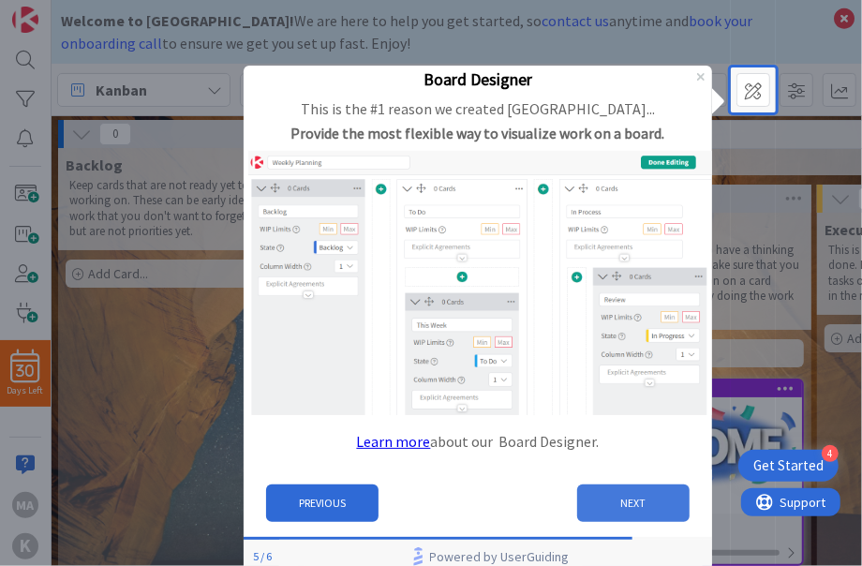
click at [632, 511] on button "NEXT" at bounding box center [633, 502] width 112 height 37
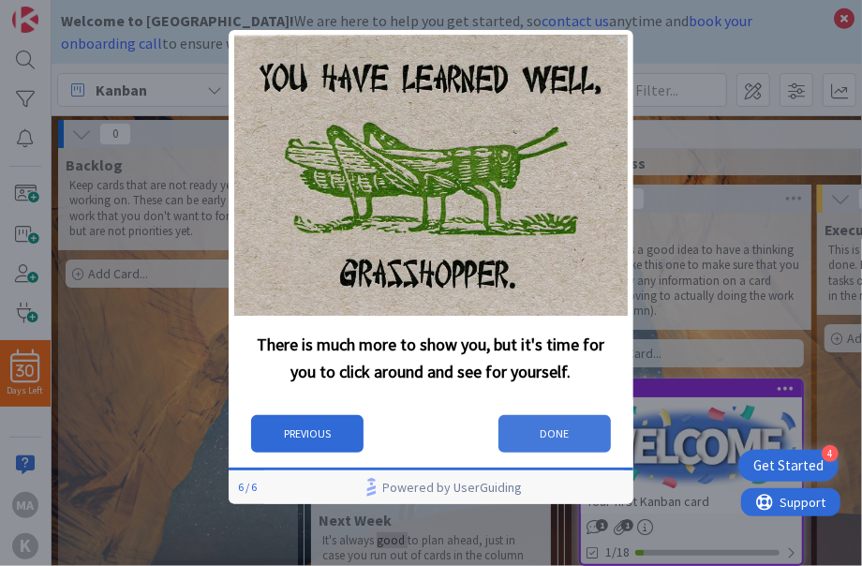
click at [541, 430] on button "DONE" at bounding box center [554, 432] width 112 height 37
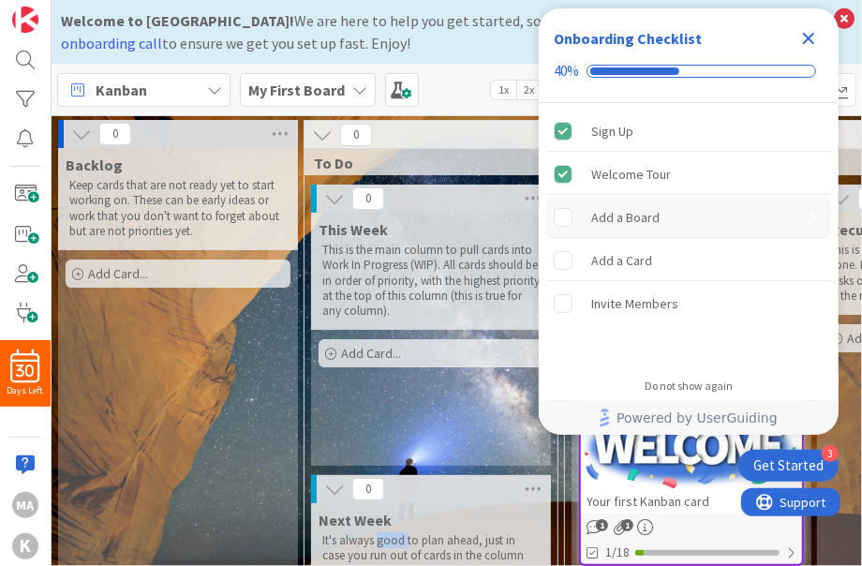
click at [570, 219] on rect "Add a Board is incomplete." at bounding box center [564, 217] width 18 height 18
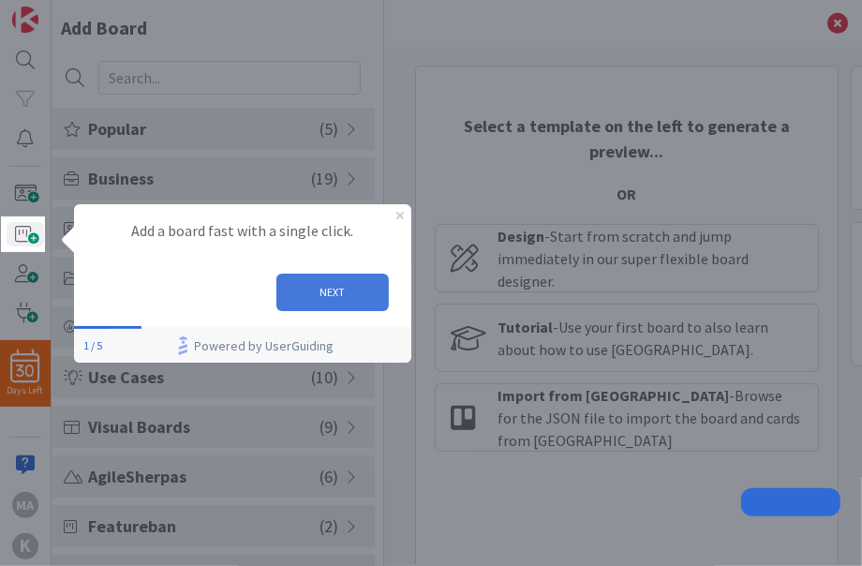
click at [332, 285] on button "NEXT" at bounding box center [332, 291] width 112 height 37
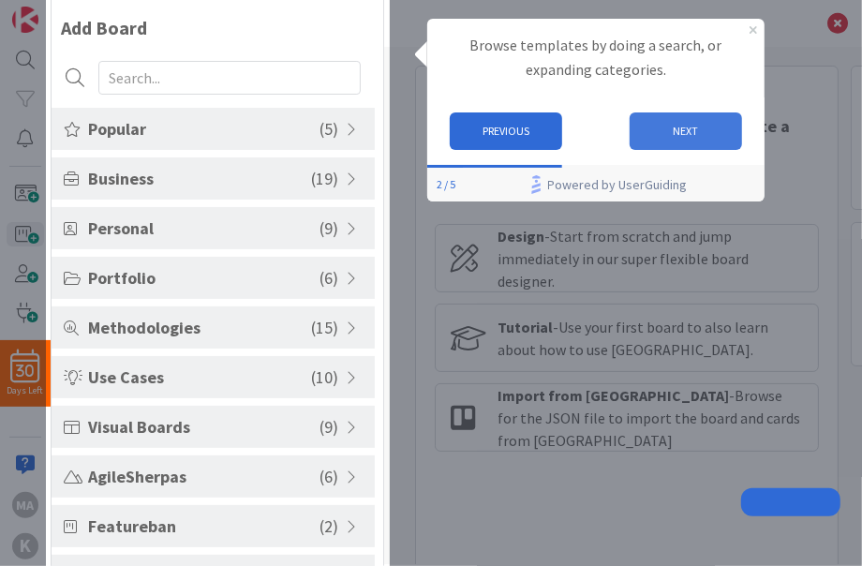
click at [728, 138] on button "NEXT" at bounding box center [685, 130] width 112 height 37
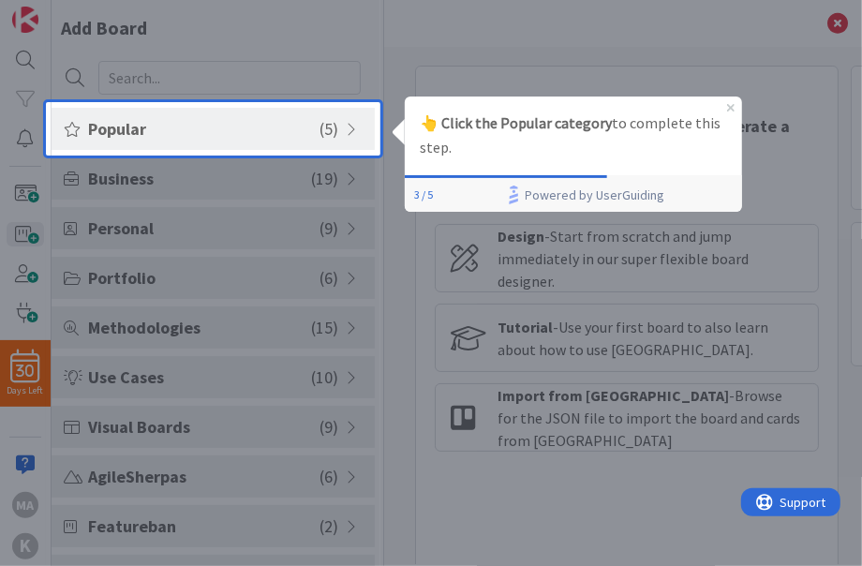
click at [630, 173] on div "👆 Click the Popular category to complete this step." at bounding box center [572, 135] width 337 height 79
click at [491, 153] on p "👆 Click the Popular category to complete this step." at bounding box center [572, 135] width 307 height 49
click at [549, 159] on div "👆 Click the Popular category to complete this step." at bounding box center [572, 135] width 337 height 79
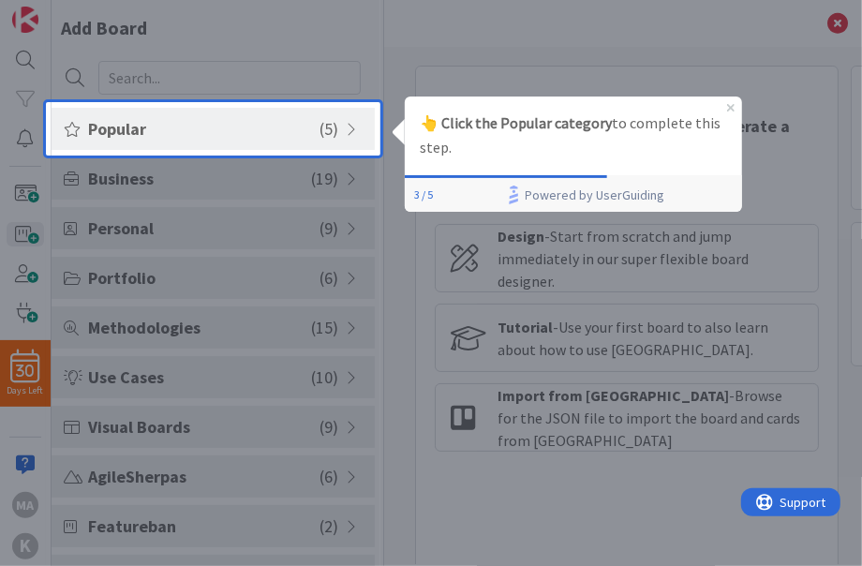
click at [350, 130] on span at bounding box center [354, 129] width 17 height 15
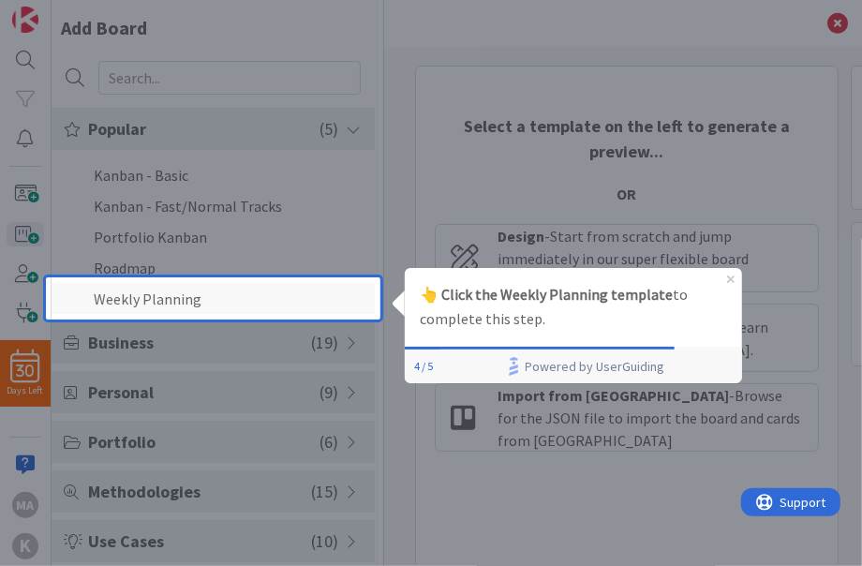
click at [305, 291] on li "Weekly Planning" at bounding box center [213, 298] width 323 height 31
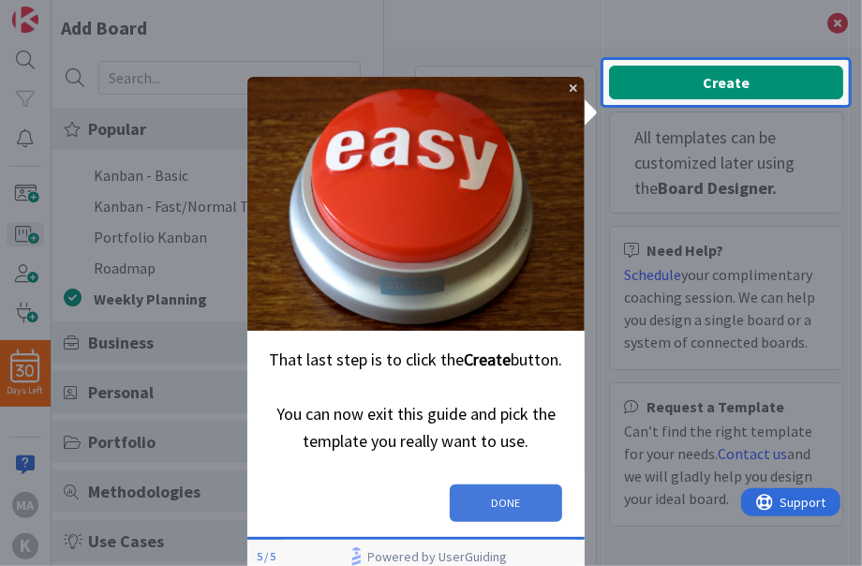
click at [517, 495] on button "DONE" at bounding box center [506, 501] width 112 height 37
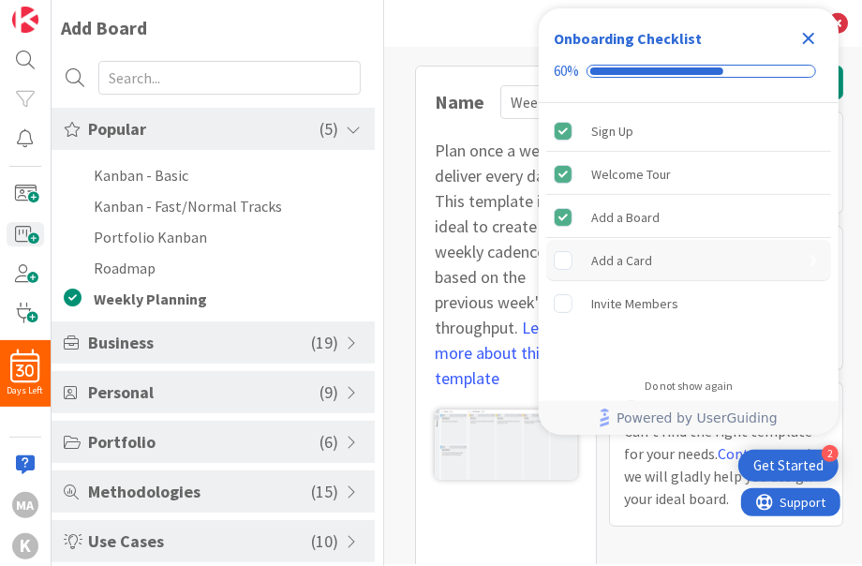
click at [573, 257] on div "Add a Card is incomplete." at bounding box center [572, 260] width 37 height 19
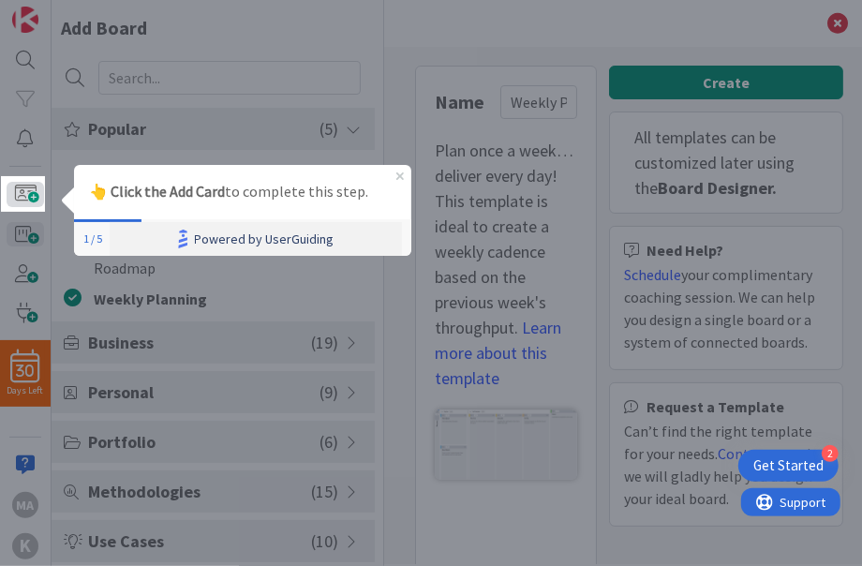
click at [31, 185] on span at bounding box center [25, 194] width 37 height 24
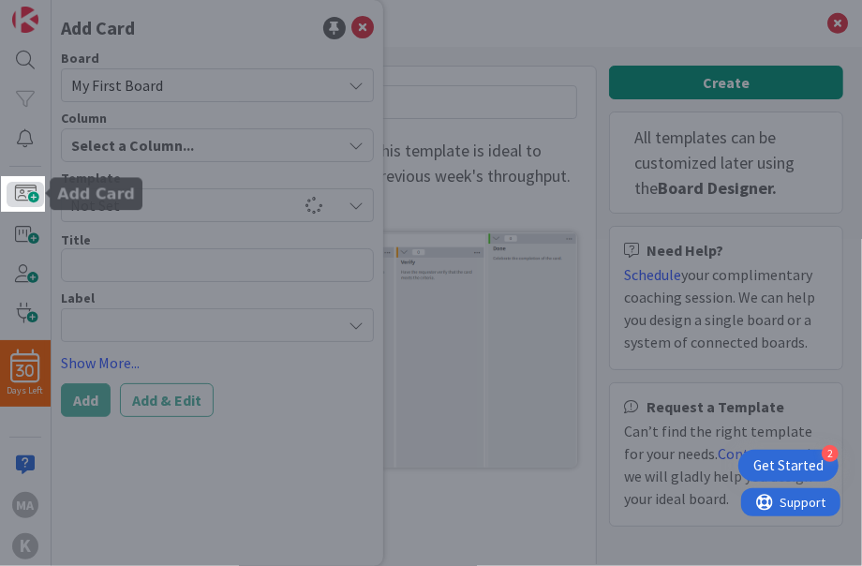
click at [25, 193] on span at bounding box center [25, 194] width 37 height 24
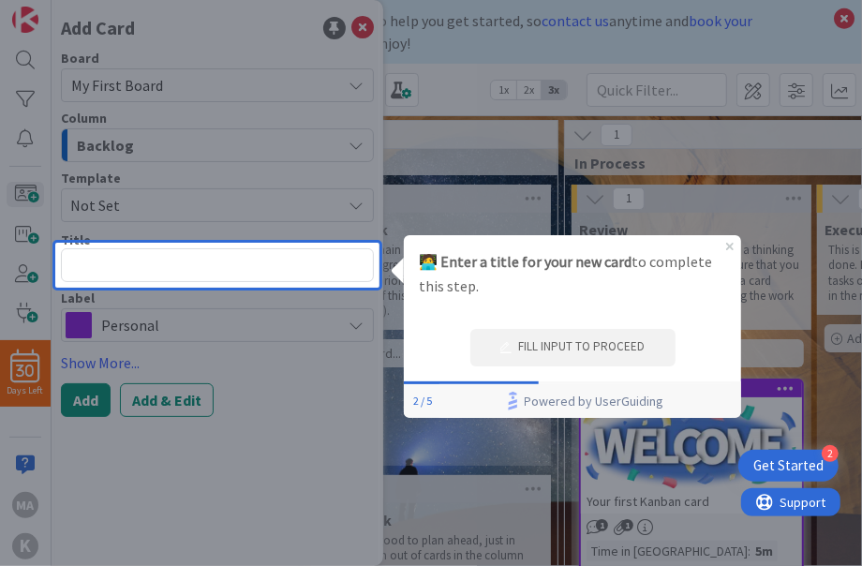
click at [183, 270] on textarea at bounding box center [217, 265] width 313 height 34
type textarea "n"
type textarea "x"
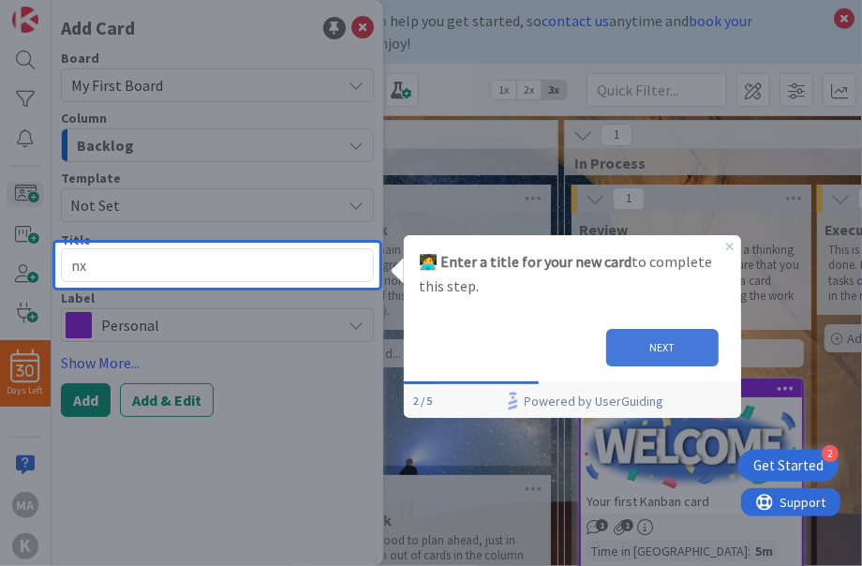
type textarea "nx"
click at [657, 336] on button "NEXT" at bounding box center [661, 346] width 112 height 37
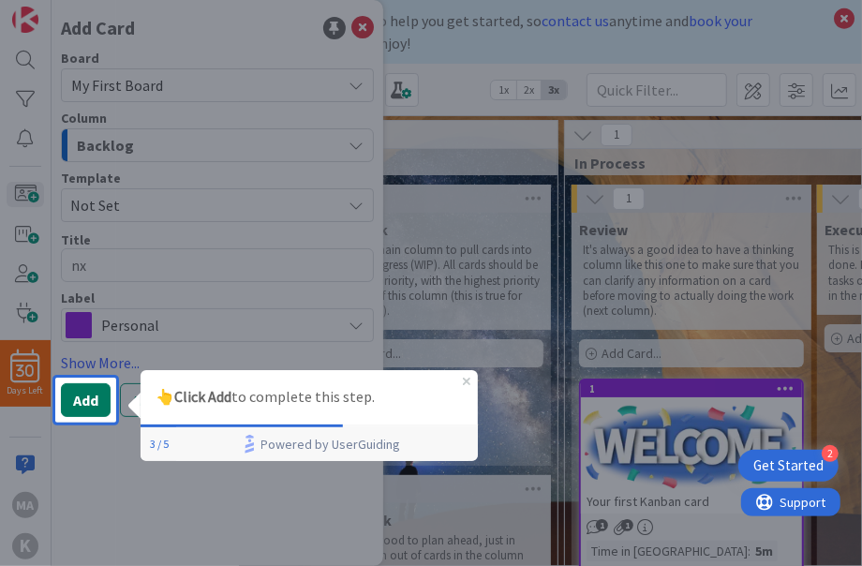
click at [92, 407] on button "Add" at bounding box center [86, 400] width 50 height 34
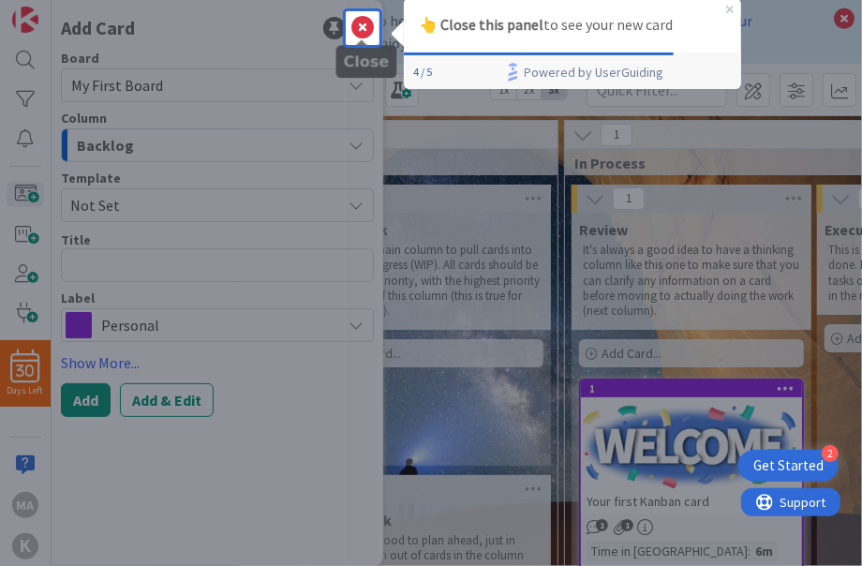
click at [365, 25] on icon at bounding box center [362, 28] width 22 height 22
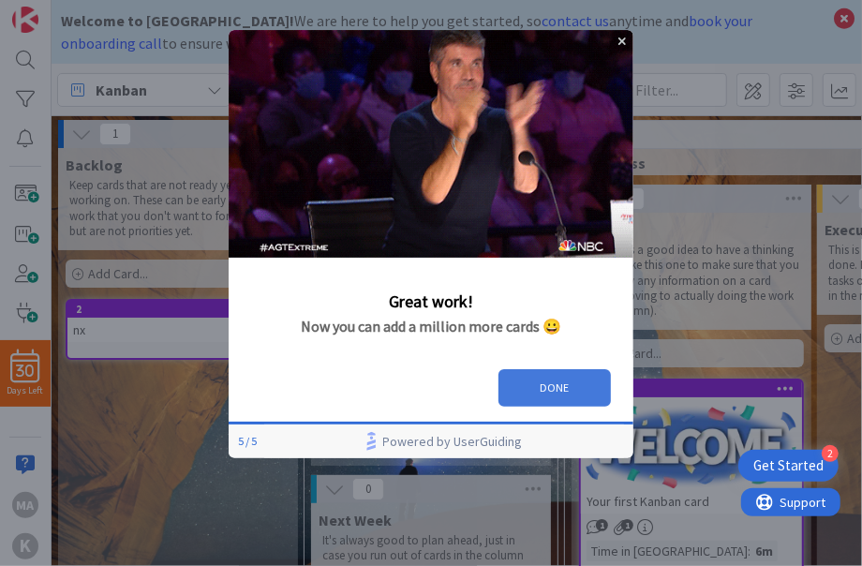
click at [553, 379] on button "DONE" at bounding box center [554, 386] width 112 height 37
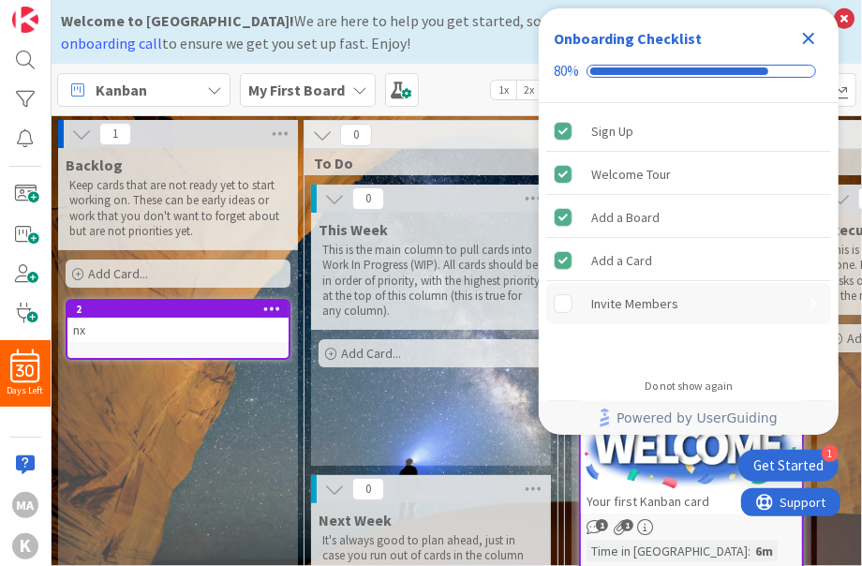
click at [560, 311] on rect "Invite Members is incomplete." at bounding box center [564, 304] width 18 height 18
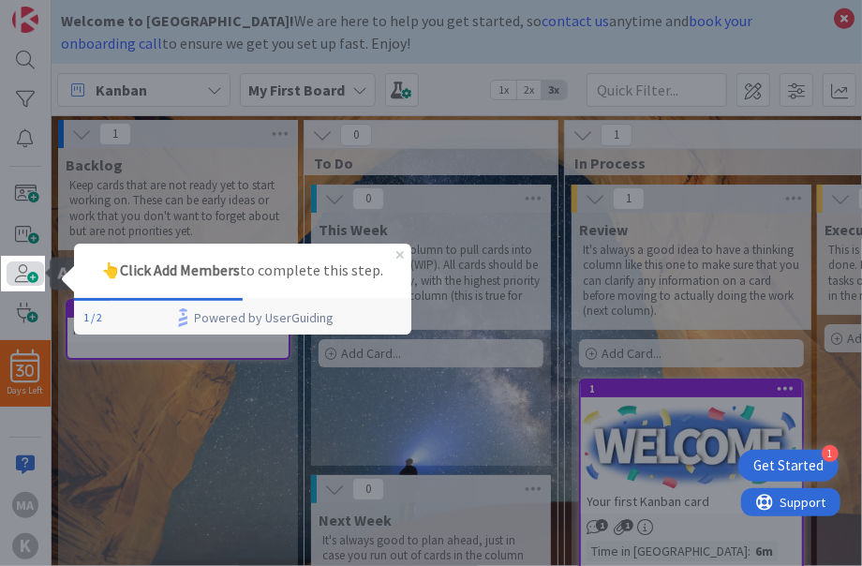
click at [32, 269] on span at bounding box center [25, 273] width 37 height 24
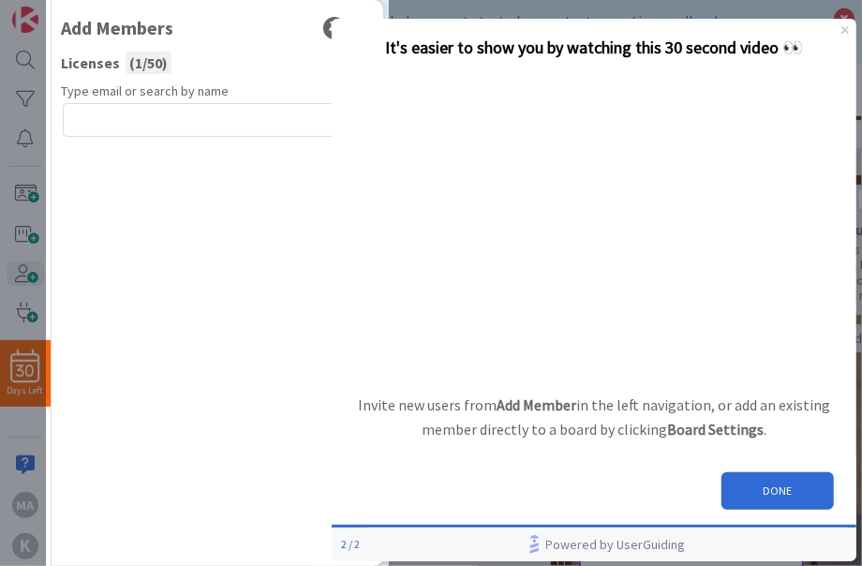
click at [127, 126] on span "1" at bounding box center [115, 134] width 32 height 22
type input "a"
type input "jack70win"
click at [781, 490] on button "DONE" at bounding box center [777, 490] width 112 height 37
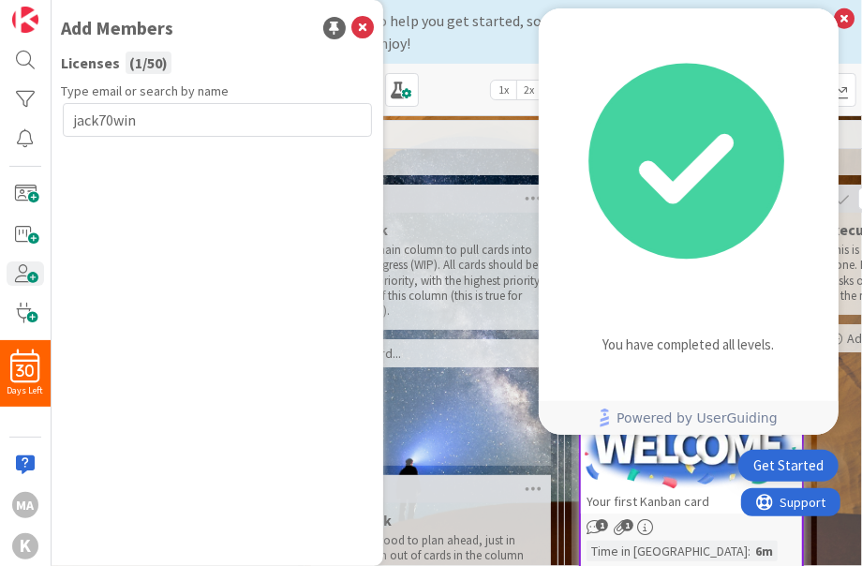
click at [763, 125] on icon "checklist loading" at bounding box center [686, 162] width 192 height 192
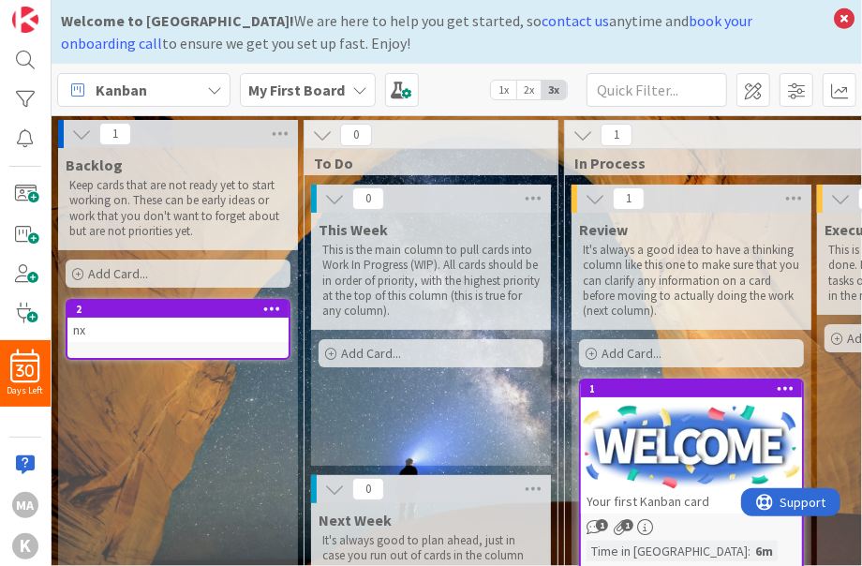
click at [111, 330] on div "nx" at bounding box center [177, 330] width 221 height 24
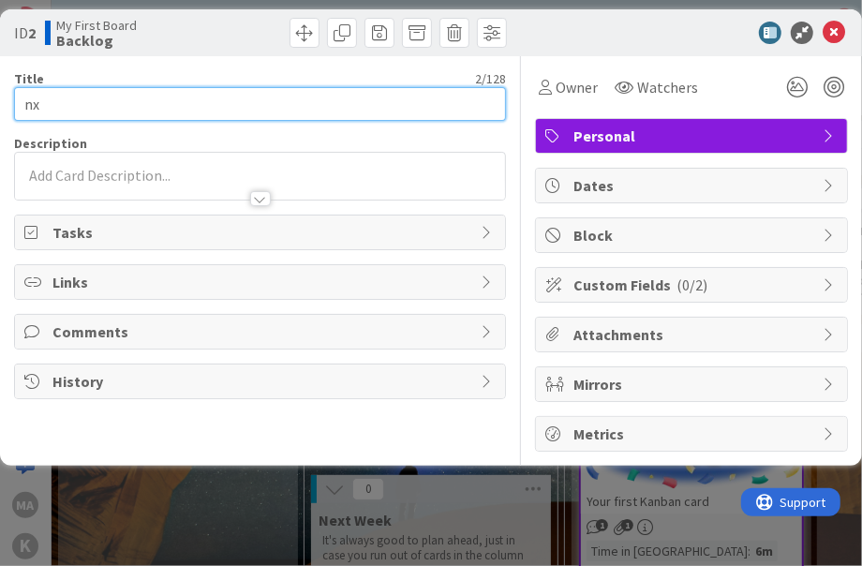
click at [95, 121] on input "nx" at bounding box center [260, 104] width 492 height 34
type input "n"
type input "kanban reiceved"
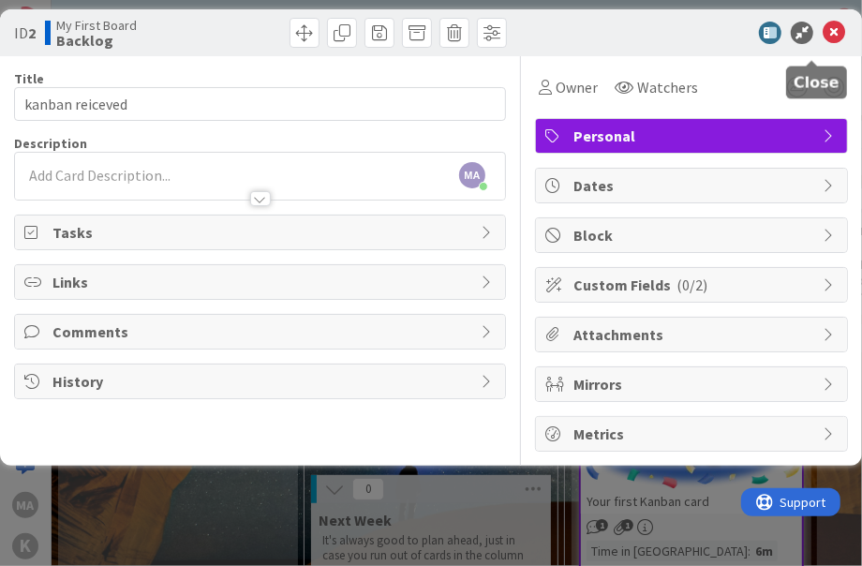
click at [823, 44] on icon at bounding box center [834, 33] width 22 height 22
